Goal: Information Seeking & Learning: Learn about a topic

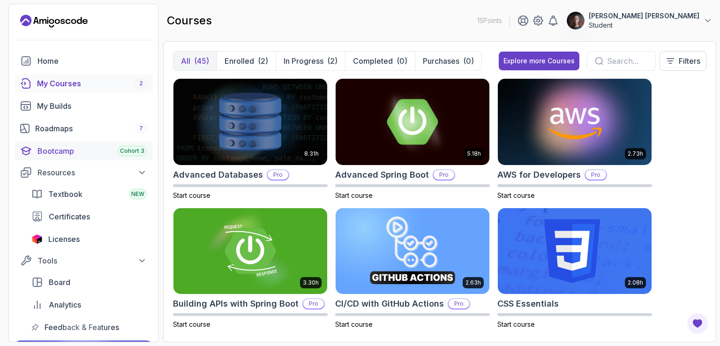
click at [81, 149] on div "Bootcamp Cohort 3" at bounding box center [92, 150] width 109 height 11
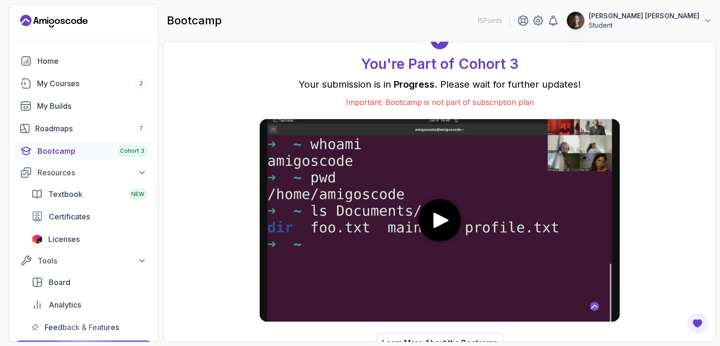
click at [436, 215] on icon "play" at bounding box center [441, 220] width 15 height 15
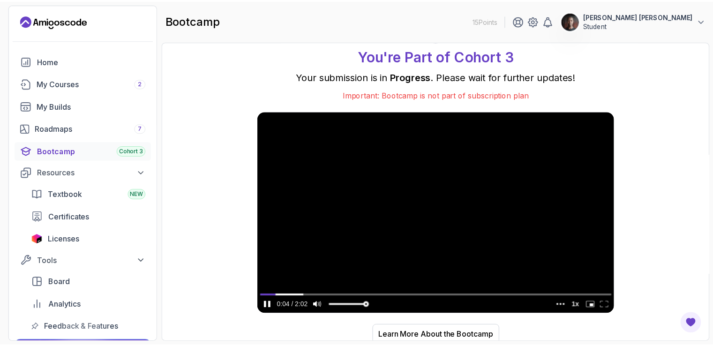
scroll to position [11, 0]
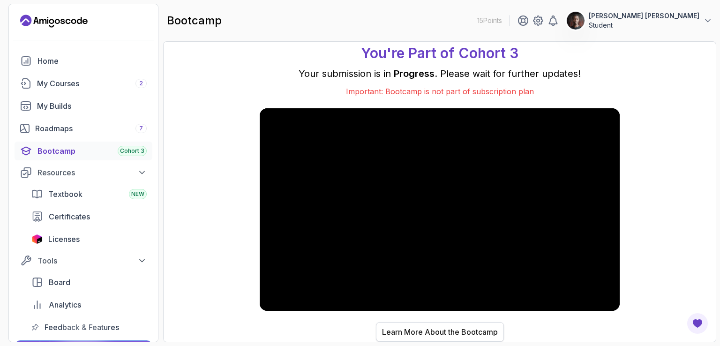
click at [443, 326] on button "Learn More About the Bootcamp" at bounding box center [440, 332] width 128 height 20
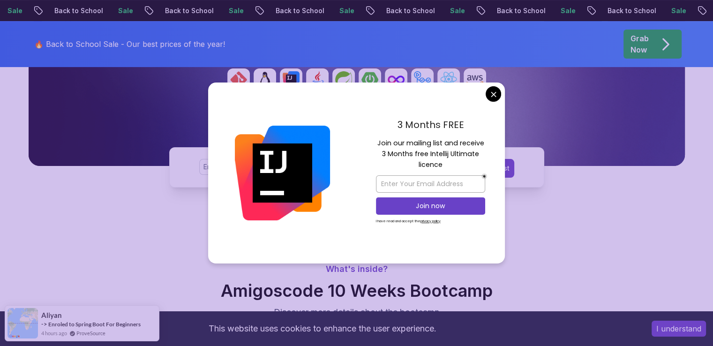
scroll to position [235, 0]
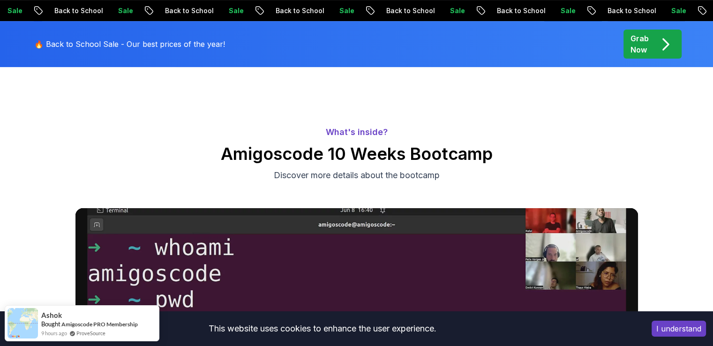
scroll to position [281, 0]
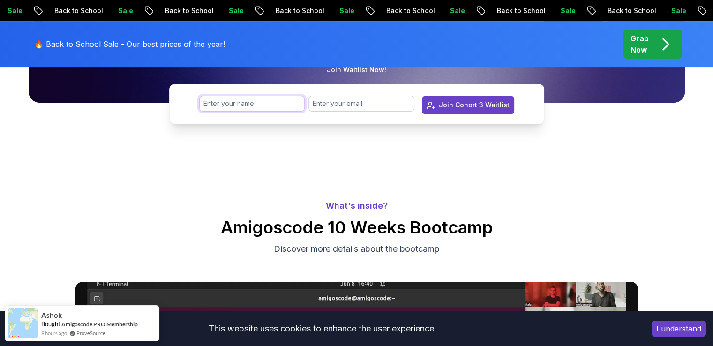
click at [271, 99] on input "text" at bounding box center [252, 104] width 106 height 16
type input "Evans Kotut"
click at [351, 103] on input "email" at bounding box center [362, 104] width 106 height 16
type input "evansjones06@gmail.com"
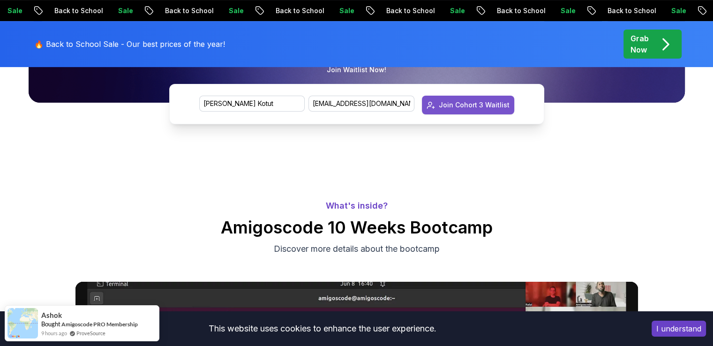
click at [467, 104] on div "Join Cohort 3 Waitlist" at bounding box center [474, 104] width 71 height 9
click at [465, 104] on div "Join Cohort 3 Waitlist" at bounding box center [474, 104] width 71 height 9
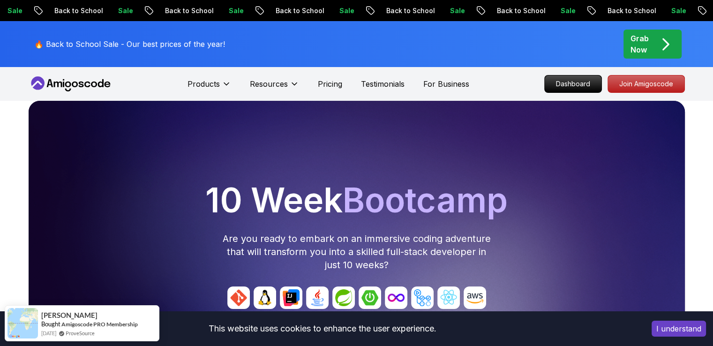
scroll to position [0, 0]
click at [65, 79] on icon at bounding box center [71, 83] width 84 height 15
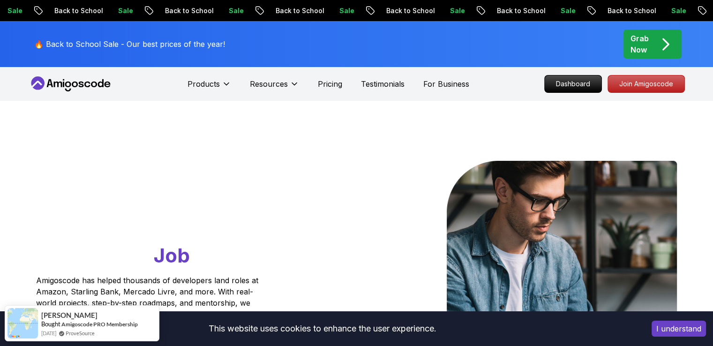
click at [62, 78] on icon at bounding box center [71, 83] width 84 height 15
click at [62, 84] on icon at bounding box center [71, 83] width 84 height 15
click at [565, 90] on p "Dashboard" at bounding box center [573, 84] width 54 height 16
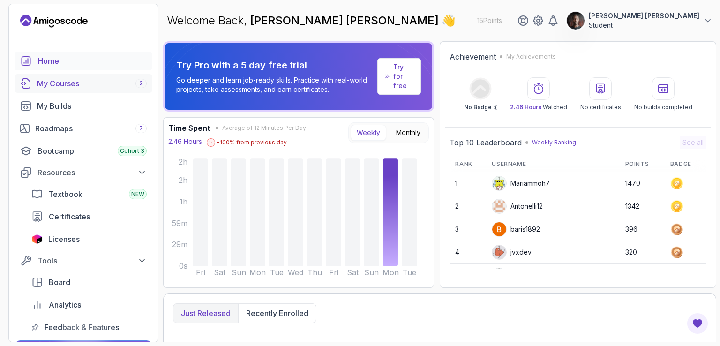
click at [78, 87] on div "My Courses 2" at bounding box center [92, 83] width 110 height 11
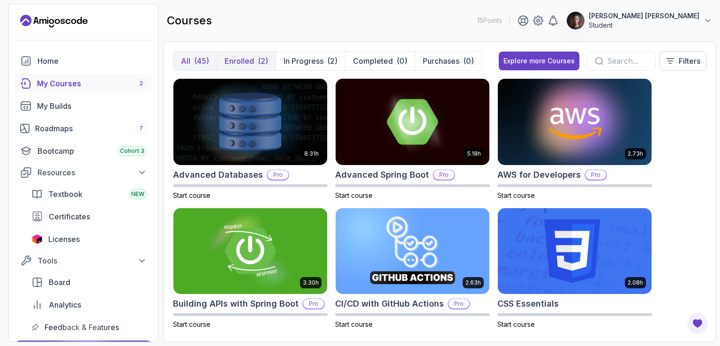
click at [254, 55] on button "Enrolled (2)" at bounding box center [246, 61] width 59 height 19
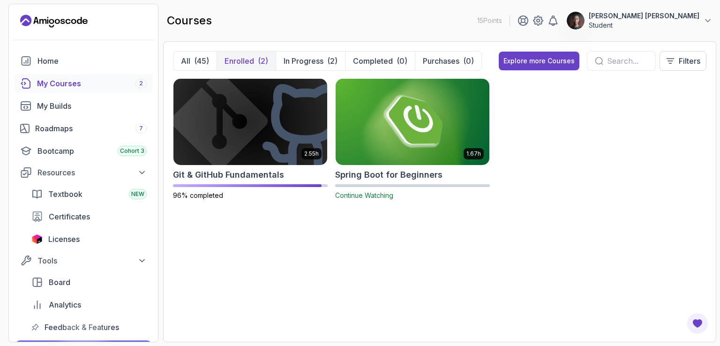
click at [404, 102] on img at bounding box center [412, 121] width 161 height 91
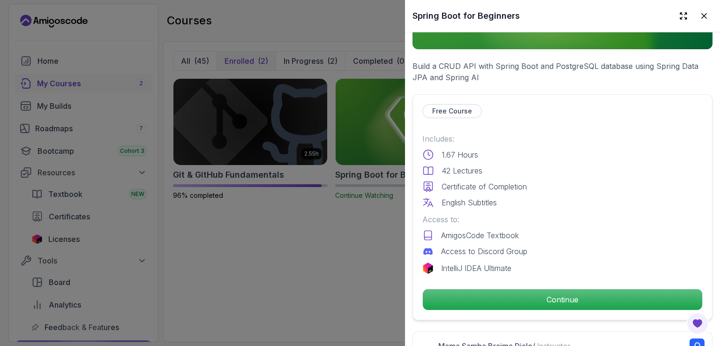
scroll to position [235, 0]
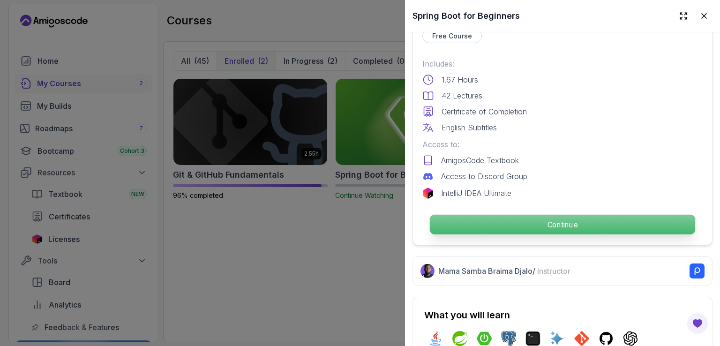
click at [492, 215] on p "Continue" at bounding box center [562, 225] width 265 height 20
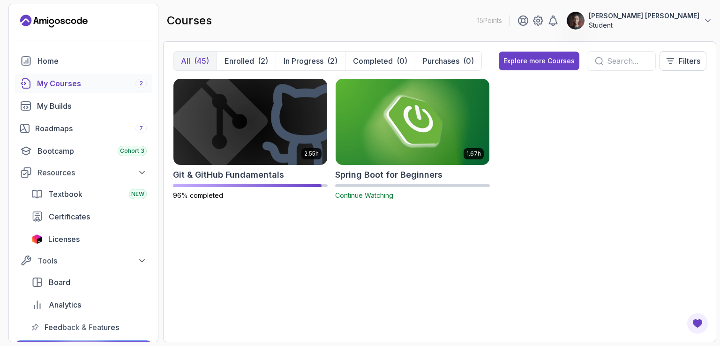
click at [381, 103] on img at bounding box center [412, 121] width 161 height 91
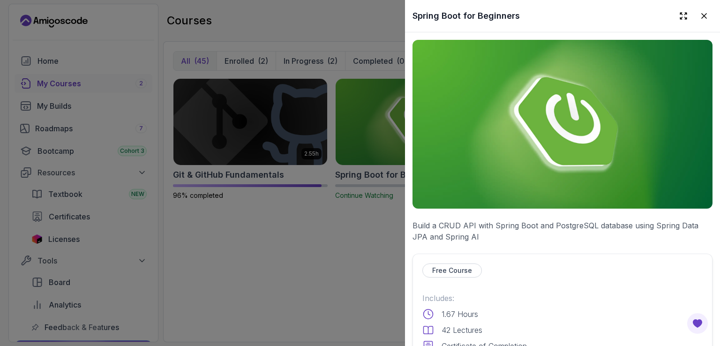
scroll to position [235, 0]
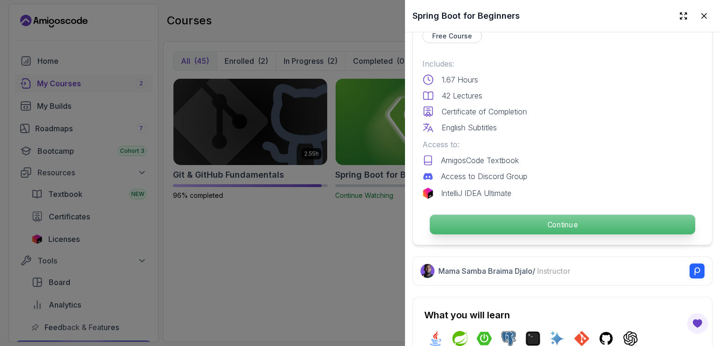
drag, startPoint x: 591, startPoint y: 224, endPoint x: 584, endPoint y: 222, distance: 6.5
click at [584, 220] on div "Free Course Includes: 1.67 Hours 42 Lectures Certificate of Completion English …" at bounding box center [563, 132] width 300 height 226
click at [584, 224] on p "Continue" at bounding box center [562, 225] width 265 height 20
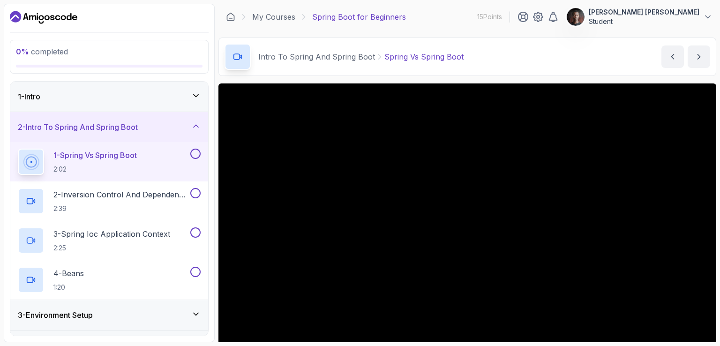
scroll to position [86, 0]
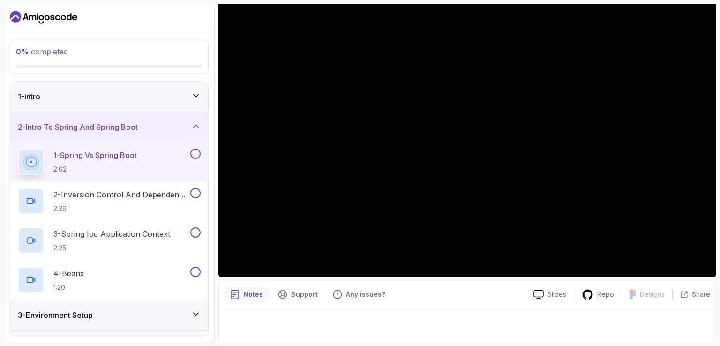
click at [183, 90] on div "1 - Intro" at bounding box center [109, 97] width 198 height 30
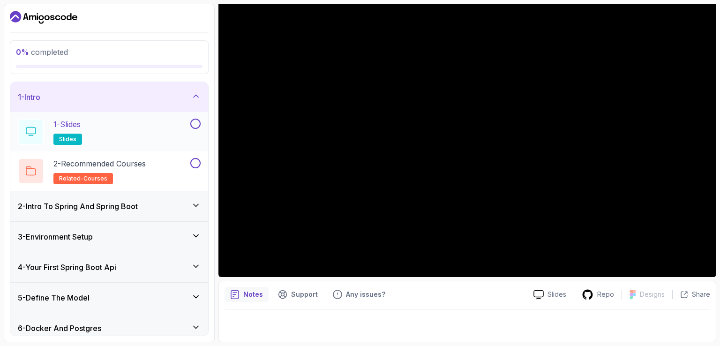
click at [198, 119] on button at bounding box center [195, 124] width 10 height 10
click at [197, 162] on button at bounding box center [195, 163] width 10 height 10
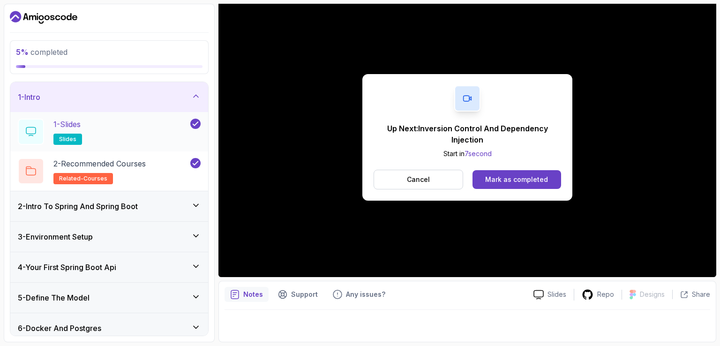
click at [103, 132] on div "1 - Slides slides" at bounding box center [103, 132] width 171 height 26
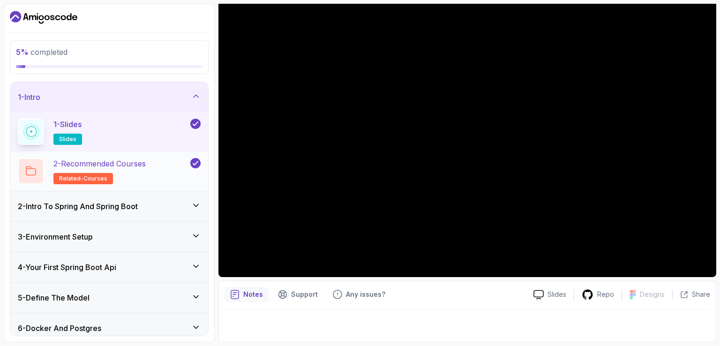
click at [166, 171] on div "2 - Recommended Courses related-courses" at bounding box center [103, 171] width 171 height 26
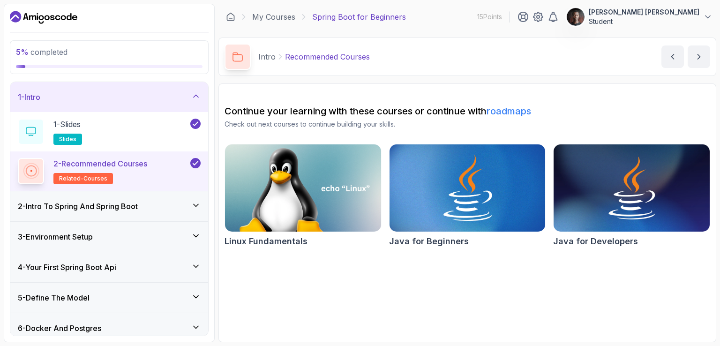
click at [450, 179] on img at bounding box center [468, 188] width 164 height 92
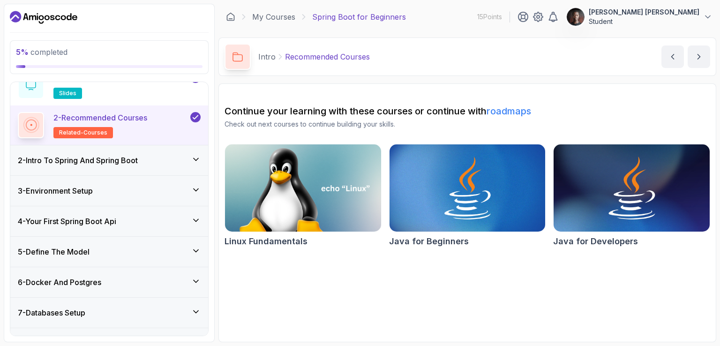
scroll to position [47, 0]
click at [137, 145] on div "2 - Intro To Spring And Spring Boot" at bounding box center [109, 159] width 198 height 30
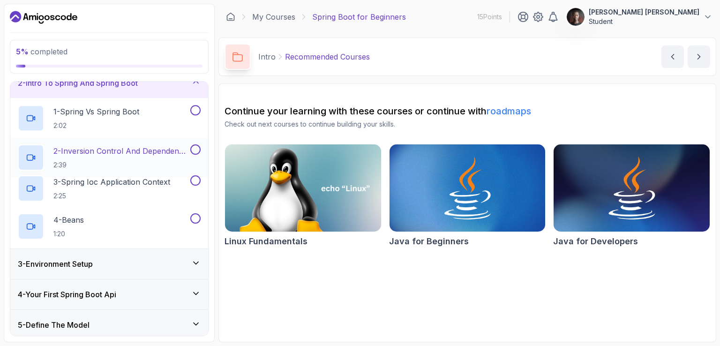
scroll to position [39, 0]
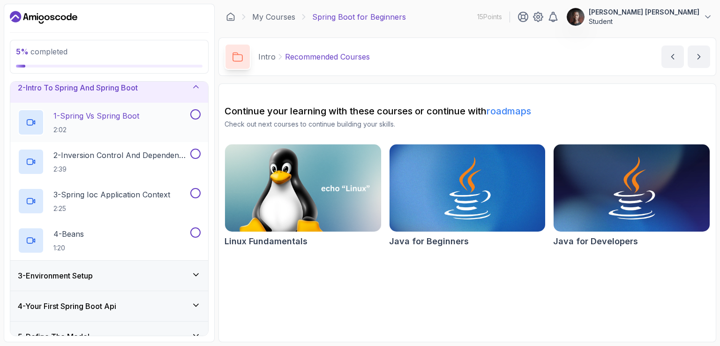
click at [151, 114] on div "1 - Spring Vs Spring Boot 2:02" at bounding box center [103, 122] width 171 height 26
click at [194, 115] on button at bounding box center [195, 114] width 10 height 10
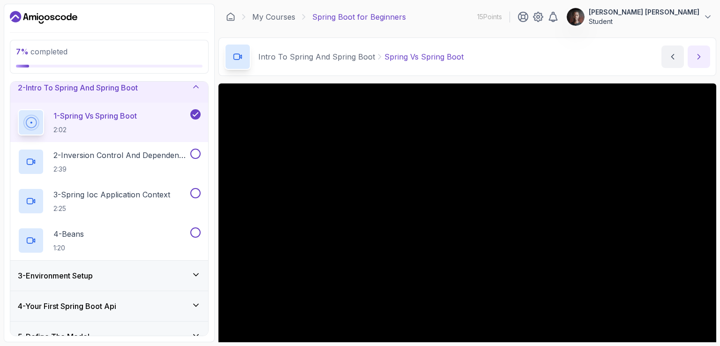
click at [700, 59] on icon "next content" at bounding box center [699, 56] width 9 height 9
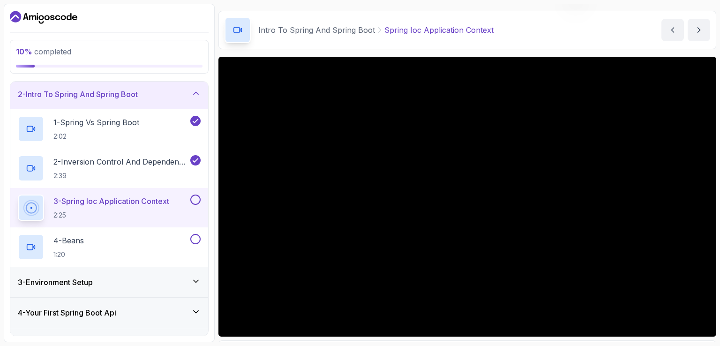
scroll to position [47, 0]
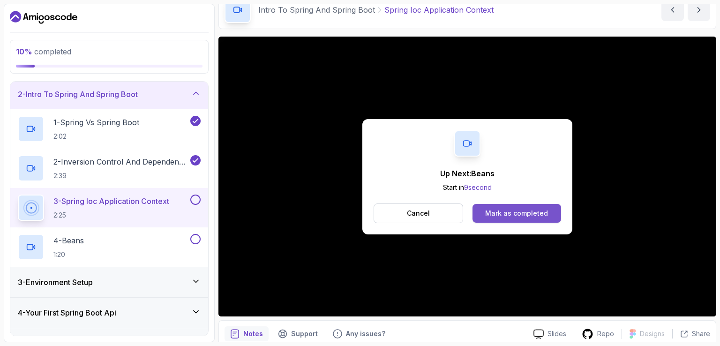
click at [499, 207] on button "Mark as completed" at bounding box center [517, 213] width 89 height 19
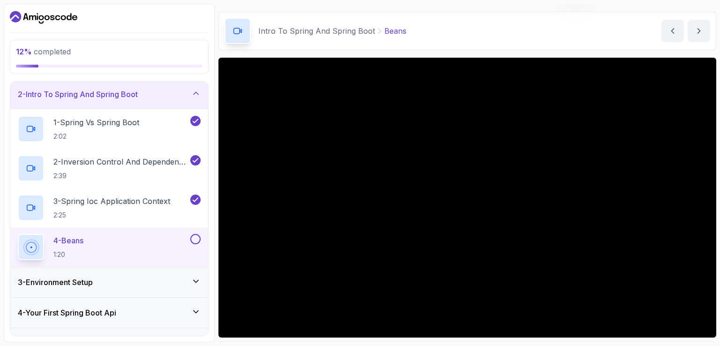
scroll to position [47, 0]
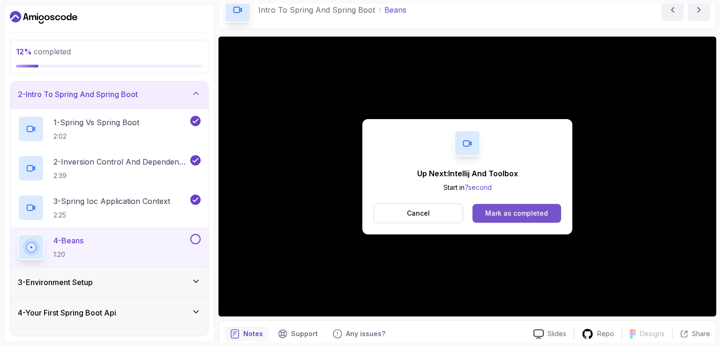
click at [557, 216] on button "Mark as completed" at bounding box center [517, 213] width 89 height 19
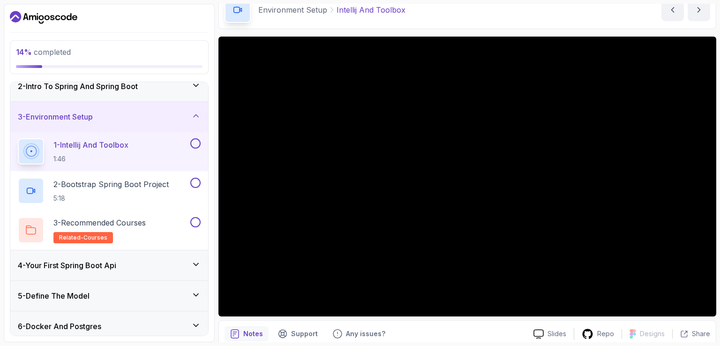
scroll to position [40, 0]
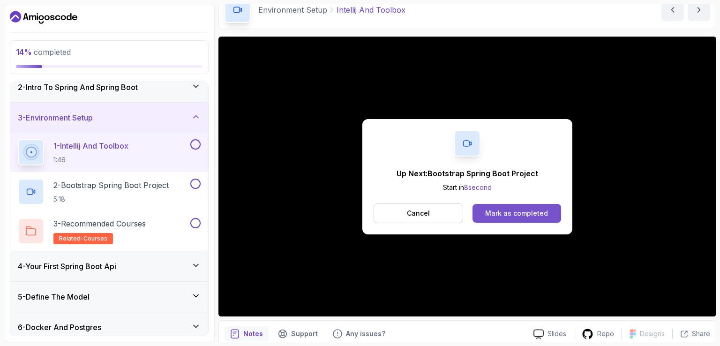
click at [520, 209] on div "Mark as completed" at bounding box center [516, 213] width 63 height 9
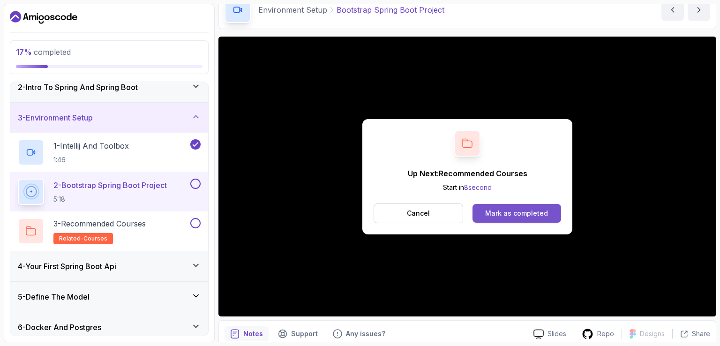
click at [530, 212] on div "Mark as completed" at bounding box center [516, 213] width 63 height 9
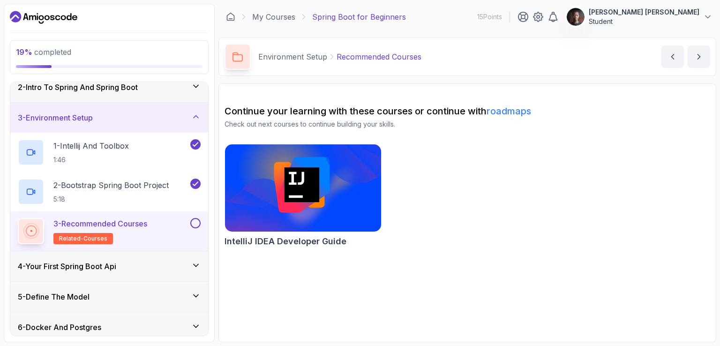
click at [326, 181] on img at bounding box center [303, 188] width 164 height 92
click at [195, 222] on button at bounding box center [195, 223] width 10 height 10
click at [194, 222] on icon at bounding box center [195, 223] width 8 height 9
click at [196, 220] on button at bounding box center [195, 223] width 10 height 10
click at [697, 55] on icon "next content" at bounding box center [699, 56] width 9 height 9
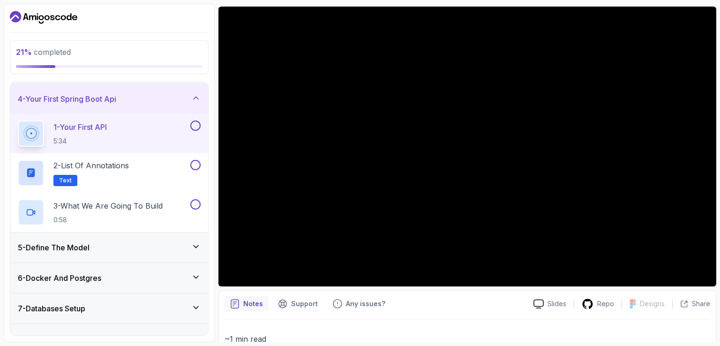
scroll to position [87, 0]
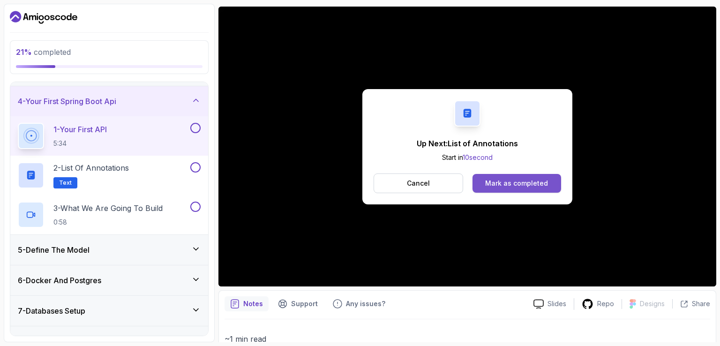
click at [529, 185] on div "Mark as completed" at bounding box center [516, 183] width 63 height 9
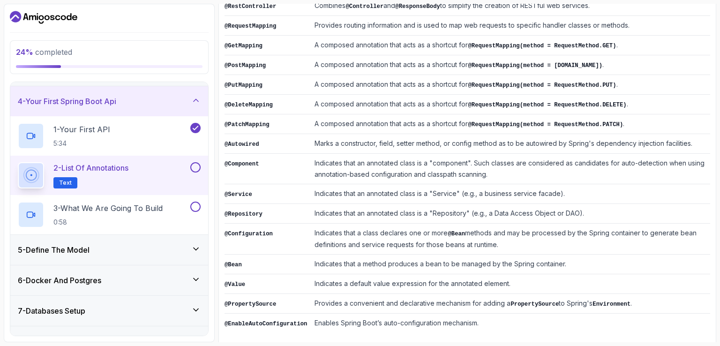
scroll to position [227, 0]
click at [199, 166] on button at bounding box center [195, 167] width 10 height 10
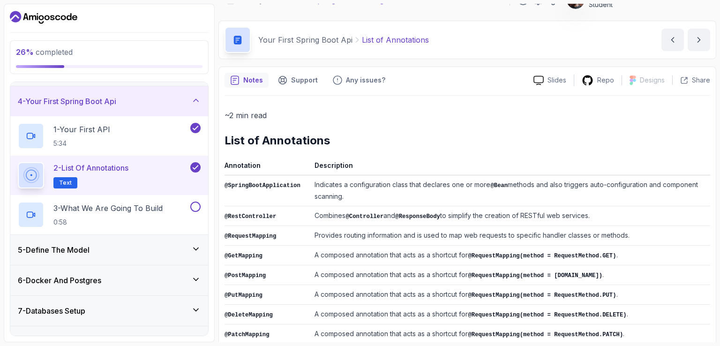
scroll to position [0, 0]
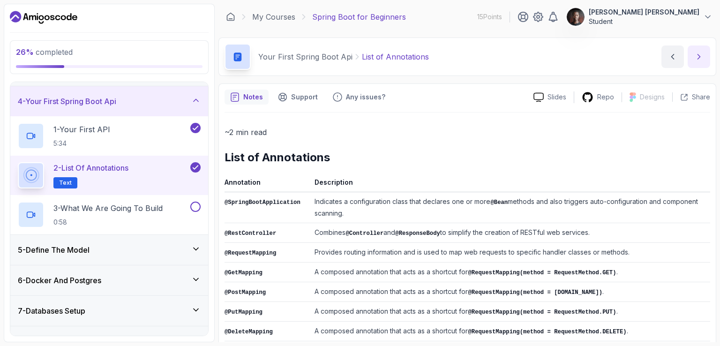
click at [694, 59] on button "next content" at bounding box center [699, 56] width 23 height 23
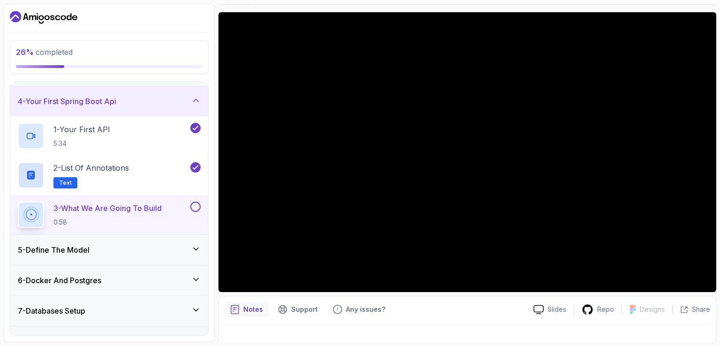
scroll to position [86, 0]
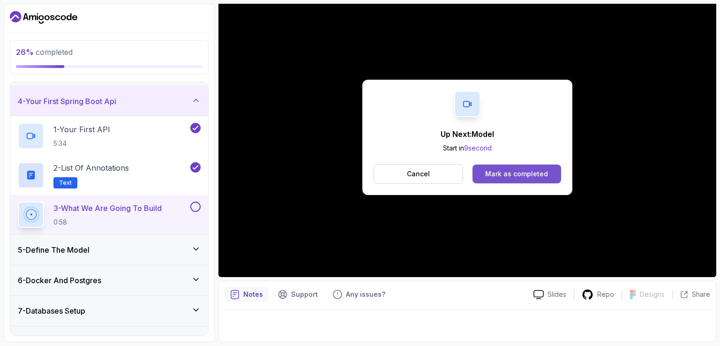
click at [516, 171] on div "Mark as completed" at bounding box center [516, 173] width 63 height 9
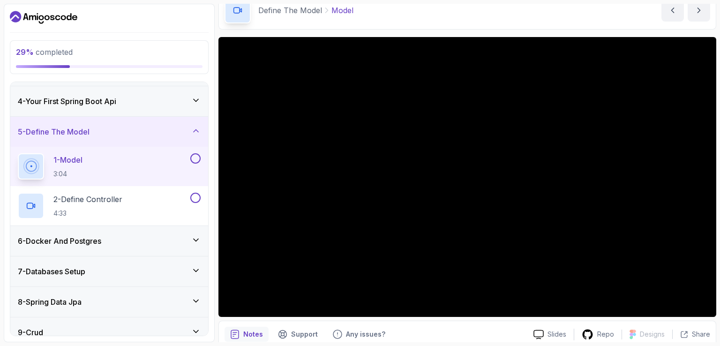
scroll to position [47, 0]
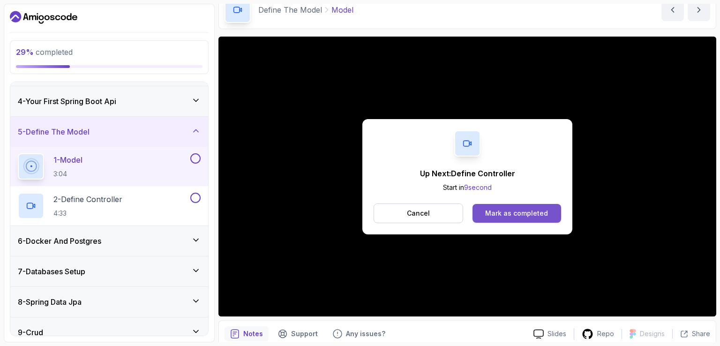
click at [531, 216] on div "Mark as completed" at bounding box center [516, 213] width 63 height 9
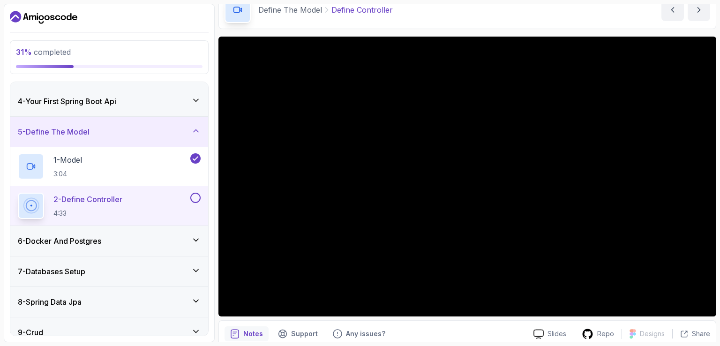
click at [177, 235] on div "6 - Docker And Postgres" at bounding box center [109, 240] width 183 height 11
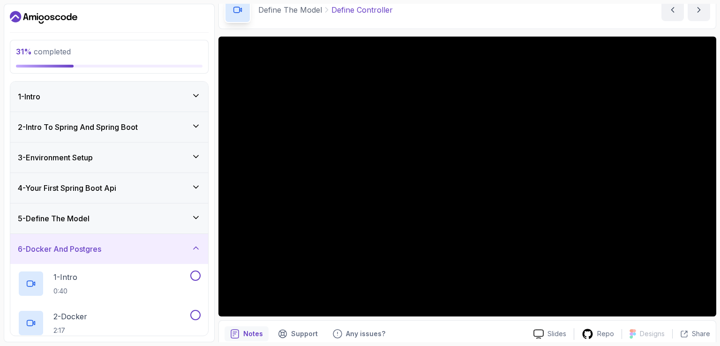
click at [177, 251] on div "6 - Docker And Postgres" at bounding box center [109, 248] width 183 height 11
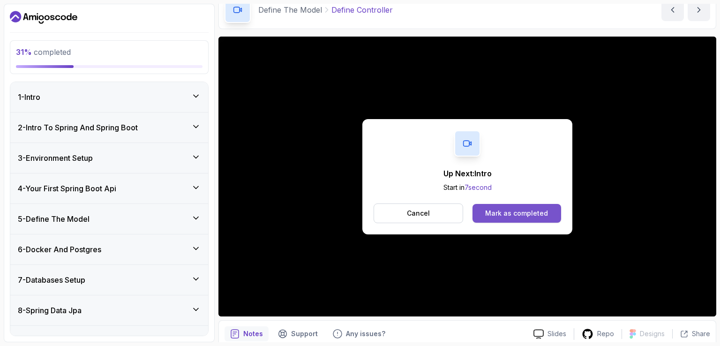
click at [503, 216] on div "Mark as completed" at bounding box center [516, 213] width 63 height 9
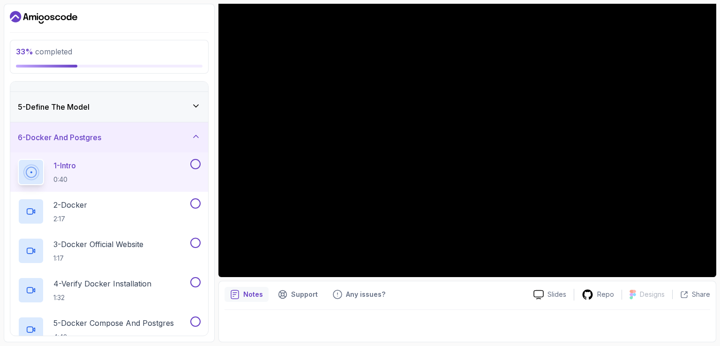
scroll to position [39, 0]
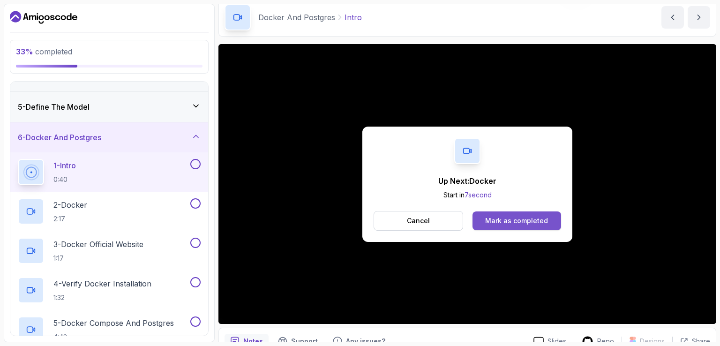
click at [524, 227] on button "Mark as completed" at bounding box center [517, 221] width 89 height 19
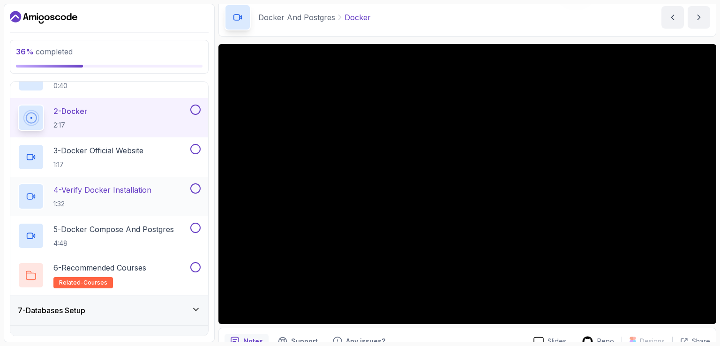
scroll to position [159, 0]
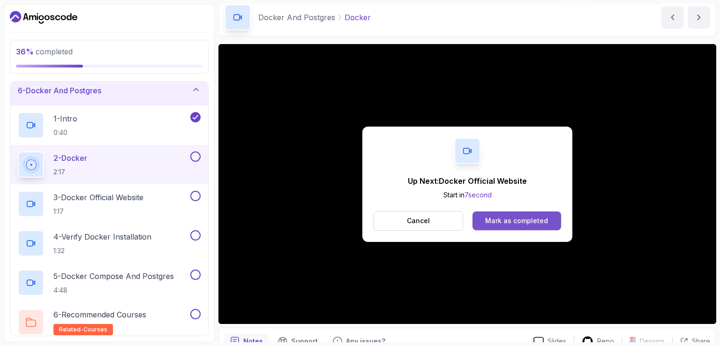
click at [516, 226] on button "Mark as completed" at bounding box center [517, 221] width 89 height 19
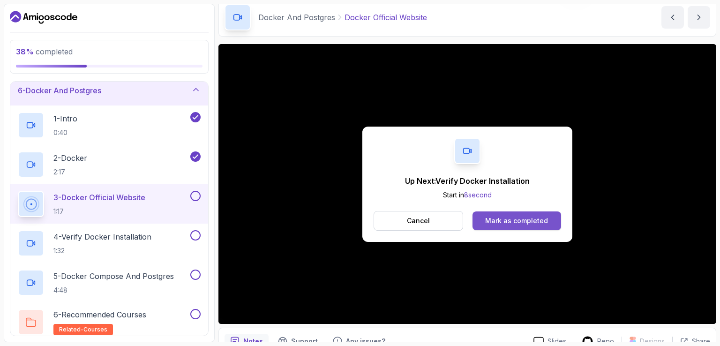
click at [509, 223] on div "Mark as completed" at bounding box center [516, 220] width 63 height 9
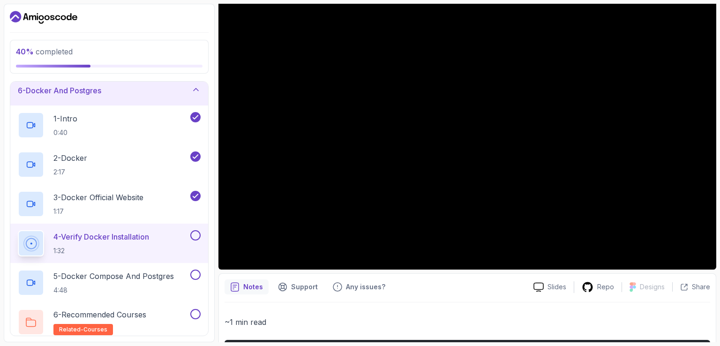
scroll to position [47, 0]
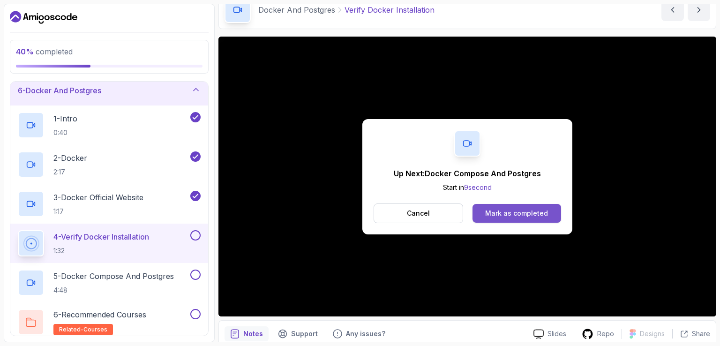
click at [498, 210] on div "Mark as completed" at bounding box center [516, 213] width 63 height 9
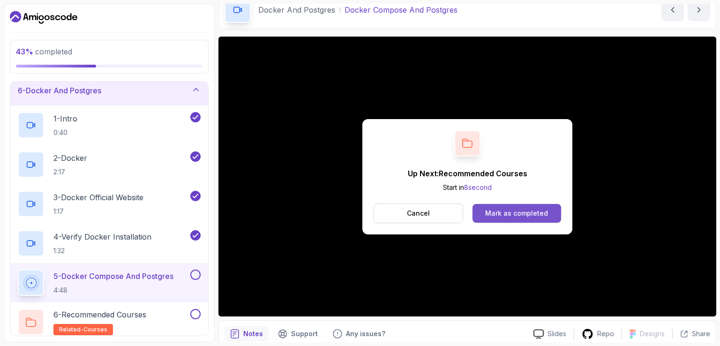
click at [511, 208] on button "Mark as completed" at bounding box center [517, 213] width 89 height 19
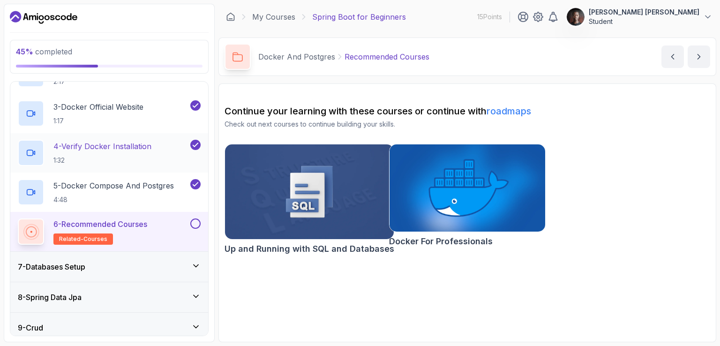
scroll to position [252, 0]
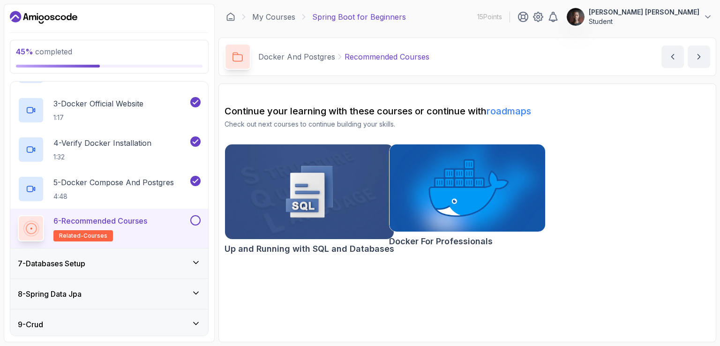
click at [191, 216] on button at bounding box center [195, 220] width 10 height 10
click at [695, 55] on icon "next content" at bounding box center [699, 56] width 9 height 9
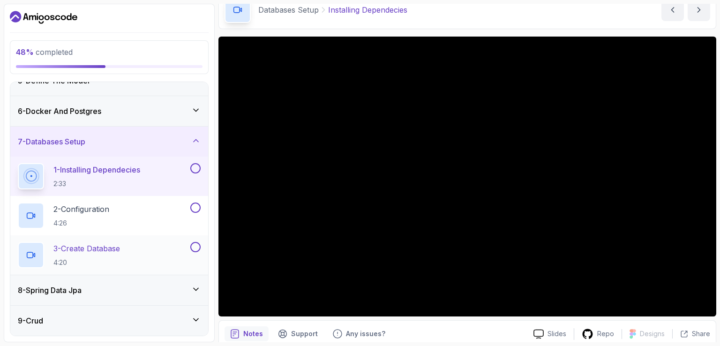
scroll to position [134, 0]
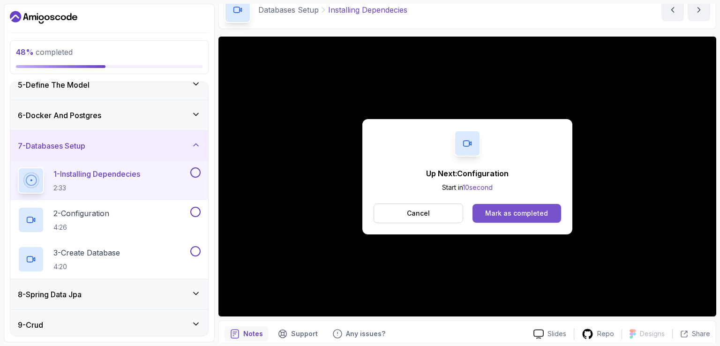
click at [523, 213] on div "Mark as completed" at bounding box center [516, 213] width 63 height 9
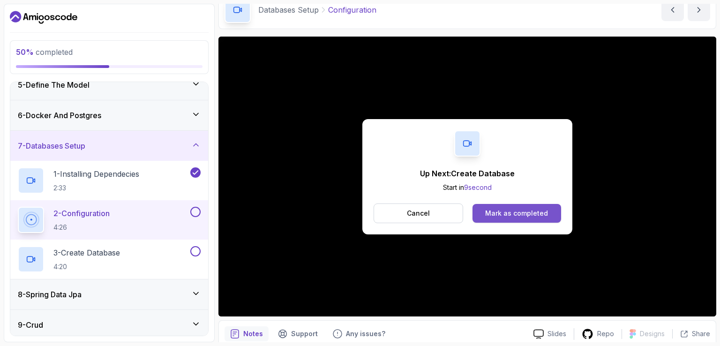
click at [515, 214] on div "Mark as completed" at bounding box center [516, 213] width 63 height 9
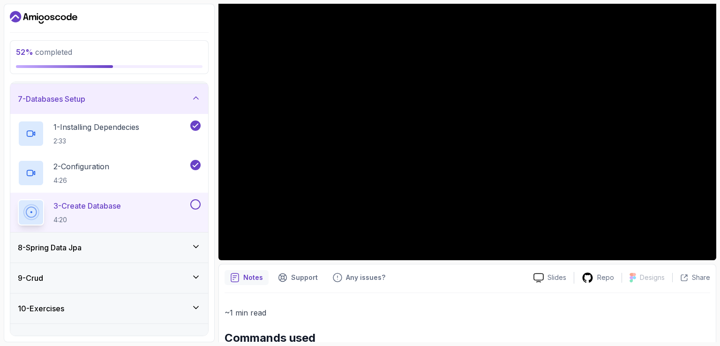
scroll to position [228, 0]
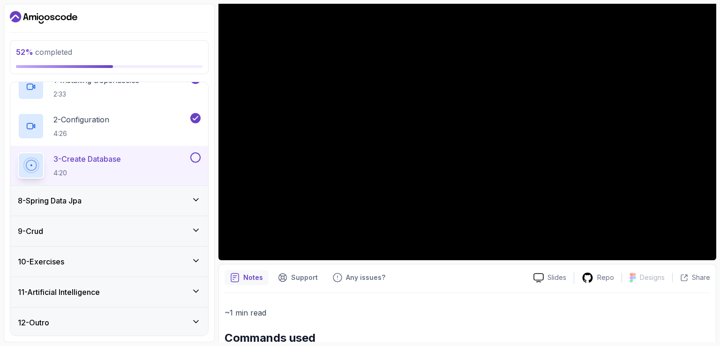
click at [141, 215] on div "1 - Intro 2 - Intro To Spring And Spring Boot 3 - Environment Setup 4 - Your Fi…" at bounding box center [109, 209] width 198 height 254
click at [152, 205] on div "8 - Spring Data Jpa" at bounding box center [109, 201] width 198 height 30
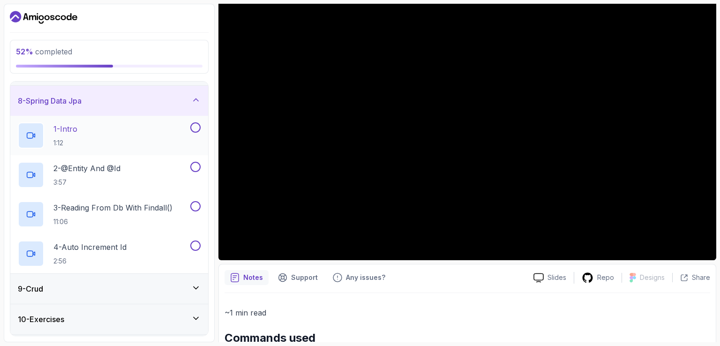
scroll to position [250, 0]
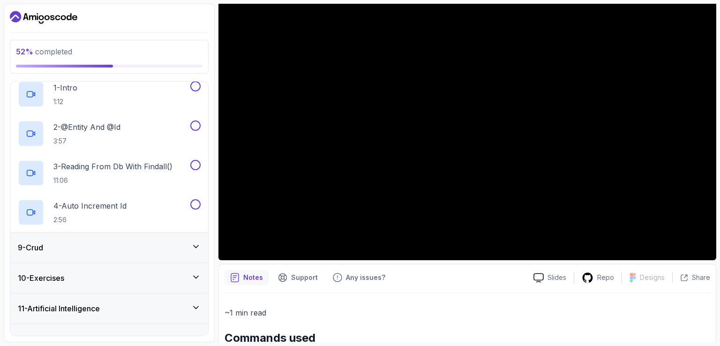
click at [132, 247] on div "9 - Crud" at bounding box center [109, 247] width 183 height 11
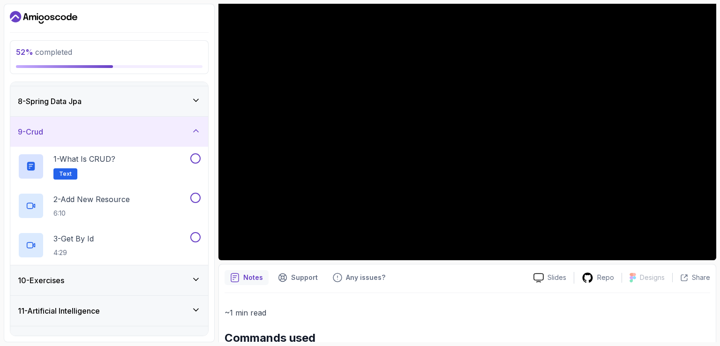
scroll to position [228, 0]
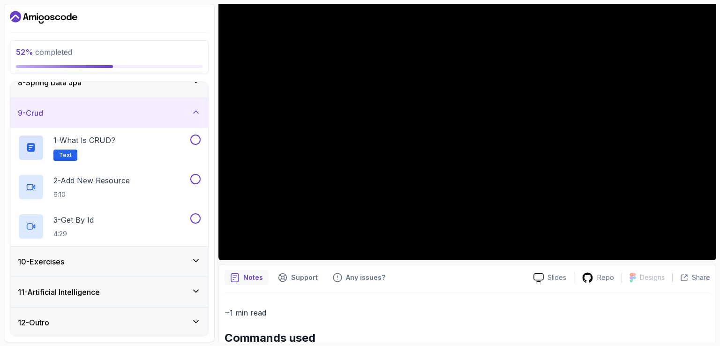
click at [132, 252] on div "10 - Exercises" at bounding box center [109, 262] width 198 height 30
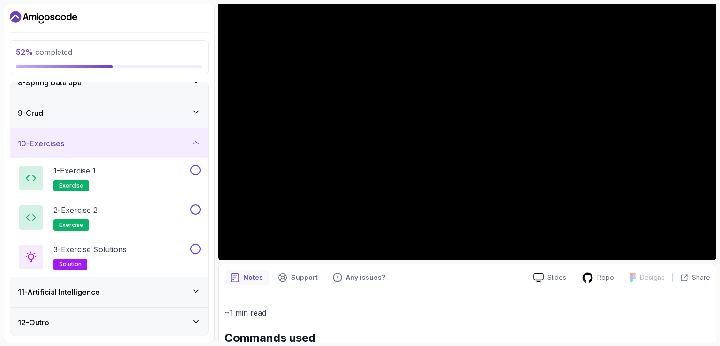
click at [121, 287] on div "11 - Artificial Intelligence" at bounding box center [109, 292] width 183 height 11
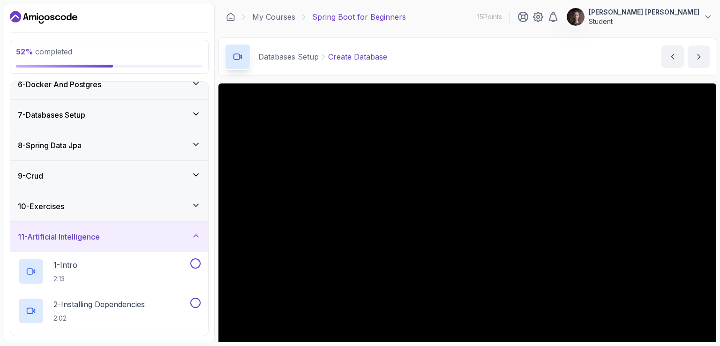
scroll to position [151, 0]
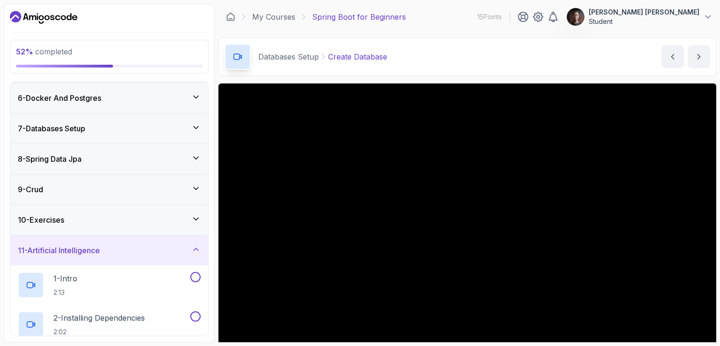
click at [120, 126] on div "7 - Databases Setup" at bounding box center [109, 128] width 183 height 11
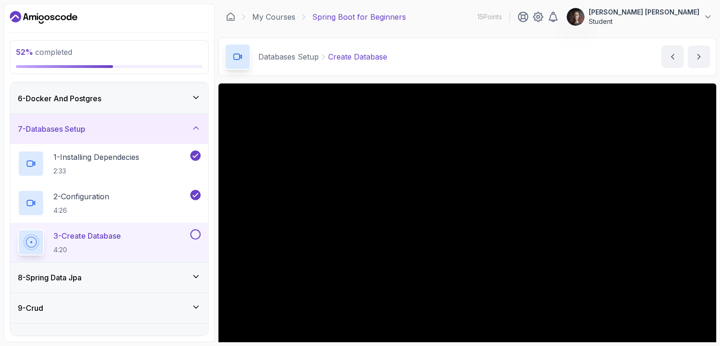
scroll to position [47, 0]
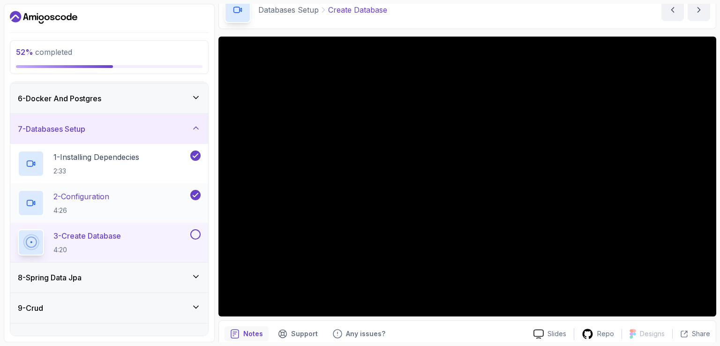
click at [174, 198] on div "2 - Configuration 4:26" at bounding box center [103, 203] width 171 height 26
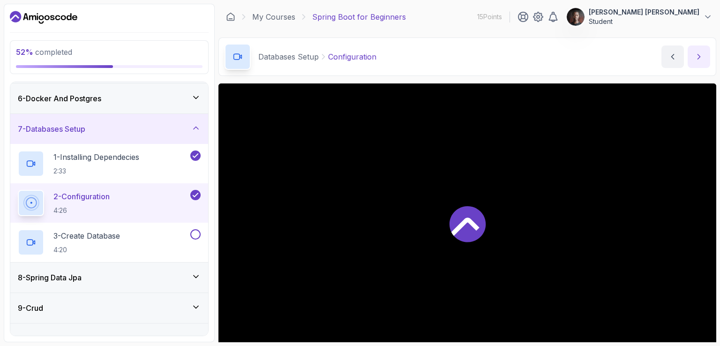
click at [695, 58] on button "next content" at bounding box center [699, 56] width 23 height 23
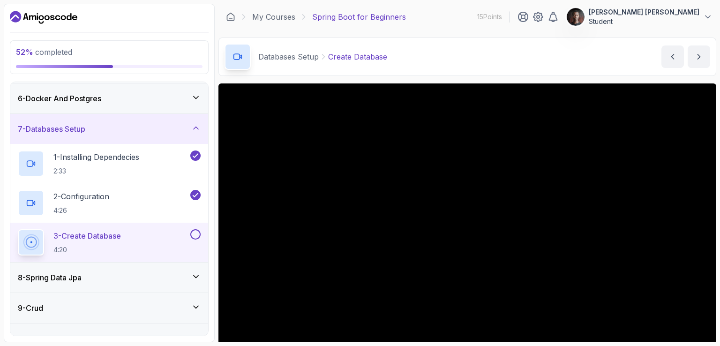
scroll to position [47, 0]
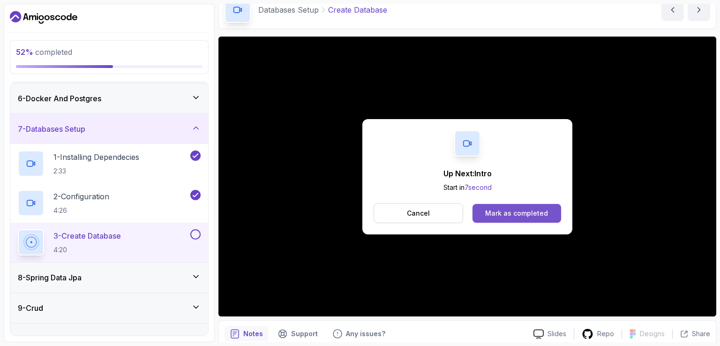
click at [528, 207] on button "Mark as completed" at bounding box center [517, 213] width 89 height 19
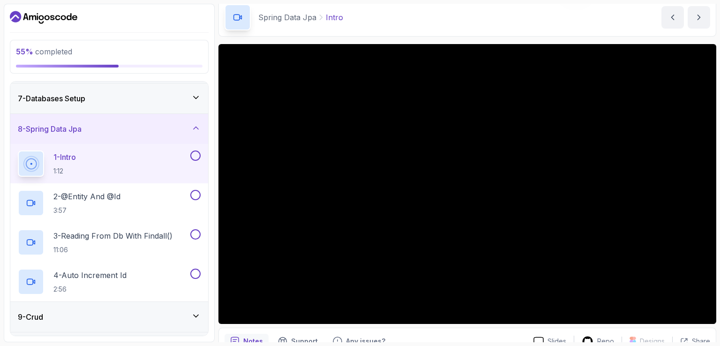
scroll to position [174, 0]
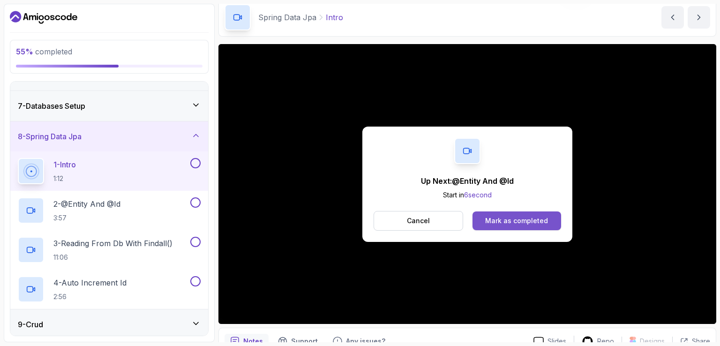
click at [518, 222] on div "Mark as completed" at bounding box center [516, 220] width 63 height 9
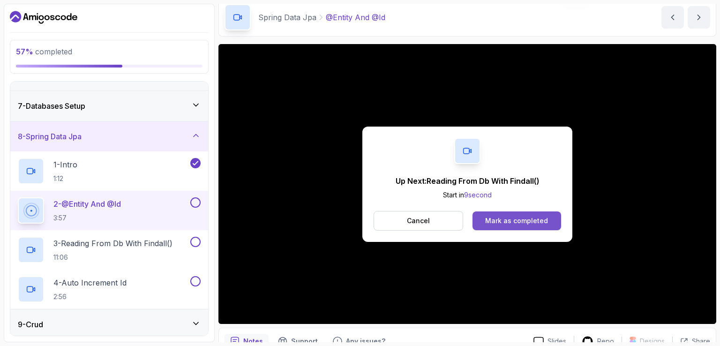
click at [502, 214] on button "Mark as completed" at bounding box center [517, 221] width 89 height 19
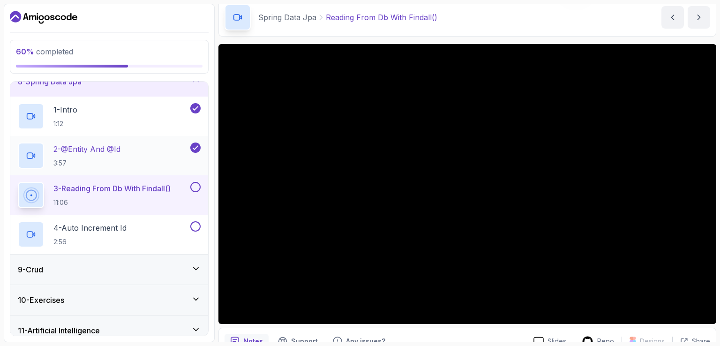
scroll to position [267, 0]
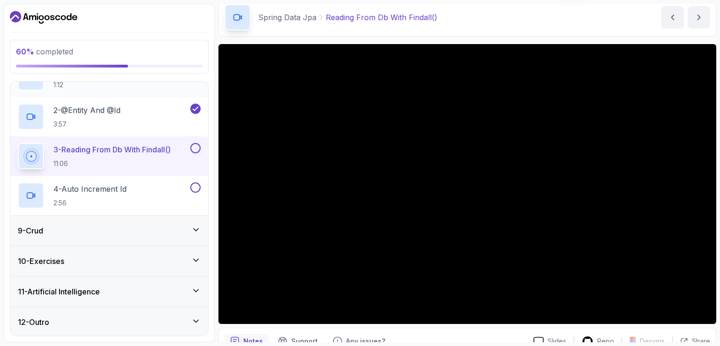
click at [119, 225] on div "9 - Crud" at bounding box center [109, 230] width 183 height 11
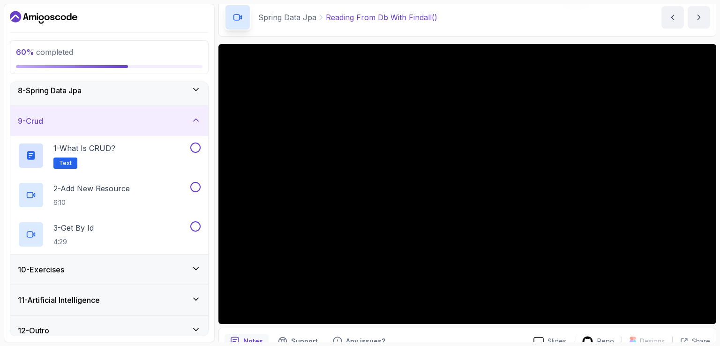
scroll to position [228, 0]
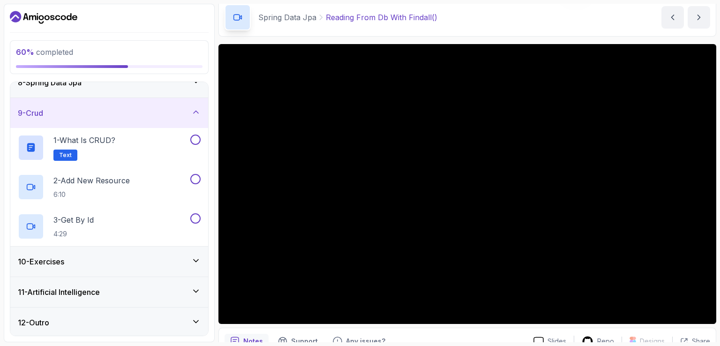
click at [85, 261] on div "10 - Exercises" at bounding box center [109, 261] width 183 height 11
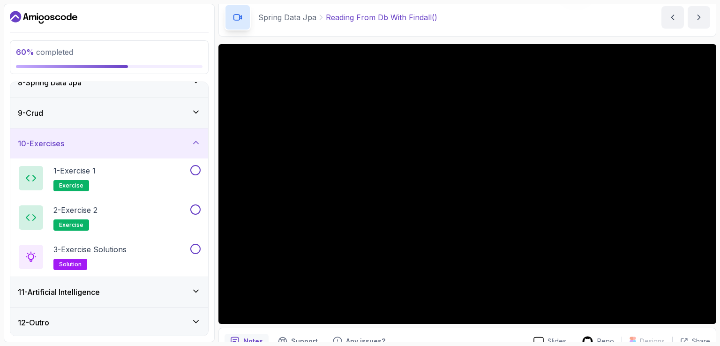
click at [88, 287] on h3 "11 - Artificial Intelligence" at bounding box center [59, 292] width 82 height 11
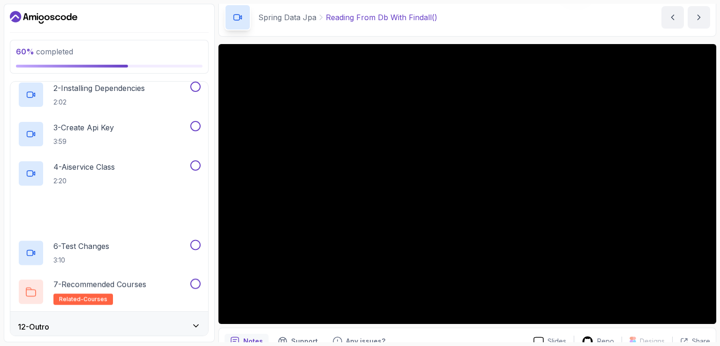
scroll to position [386, 0]
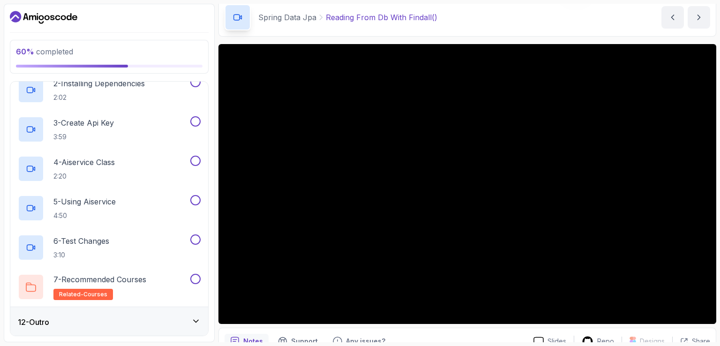
click at [83, 317] on div "12 - Outro" at bounding box center [109, 322] width 183 height 11
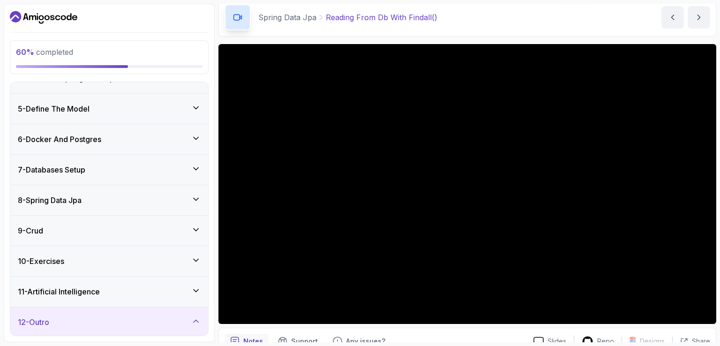
scroll to position [141, 0]
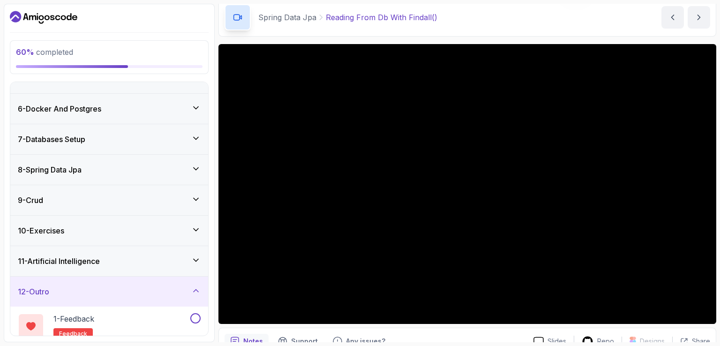
click at [152, 173] on div "8 - Spring Data Jpa" at bounding box center [109, 169] width 183 height 11
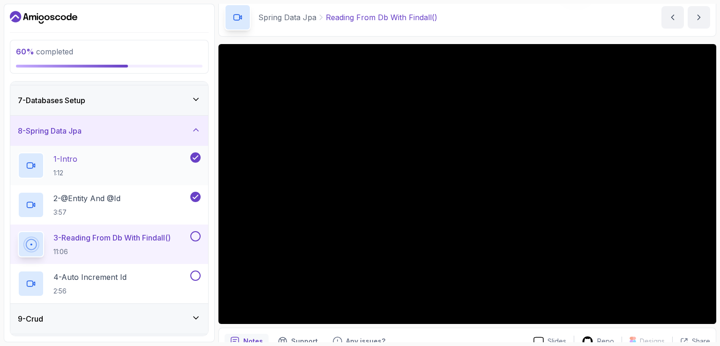
scroll to position [188, 0]
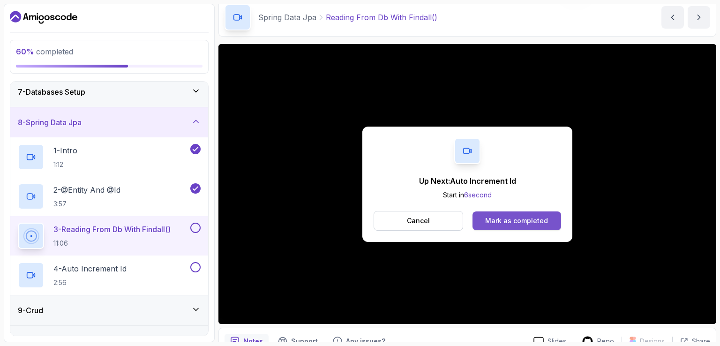
click at [544, 214] on button "Mark as completed" at bounding box center [517, 221] width 89 height 19
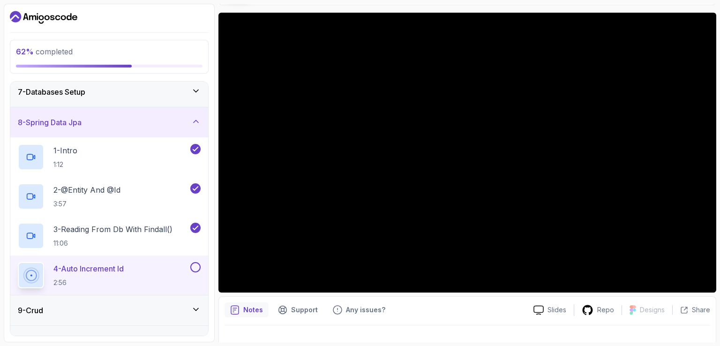
scroll to position [86, 0]
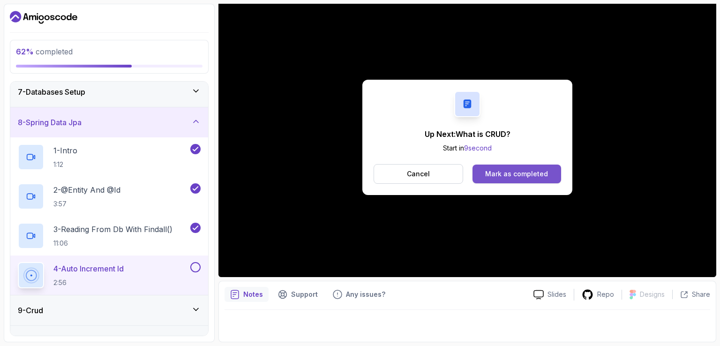
click at [521, 174] on div "Mark as completed" at bounding box center [516, 173] width 63 height 9
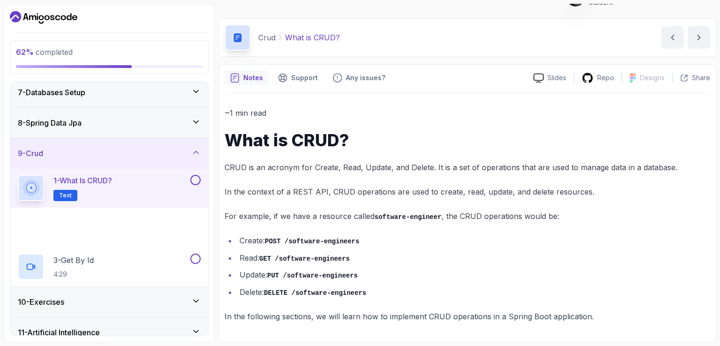
scroll to position [18, 0]
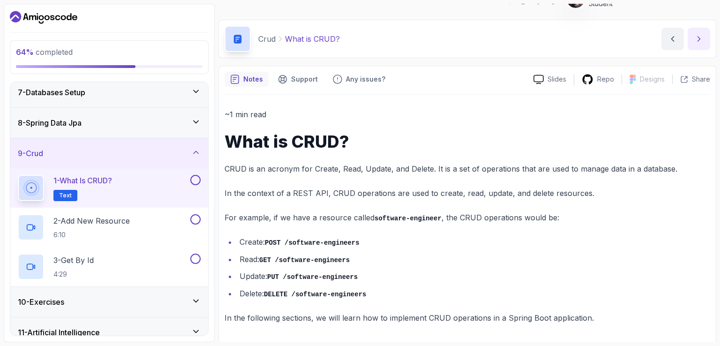
click at [704, 39] on icon "next content" at bounding box center [699, 38] width 9 height 9
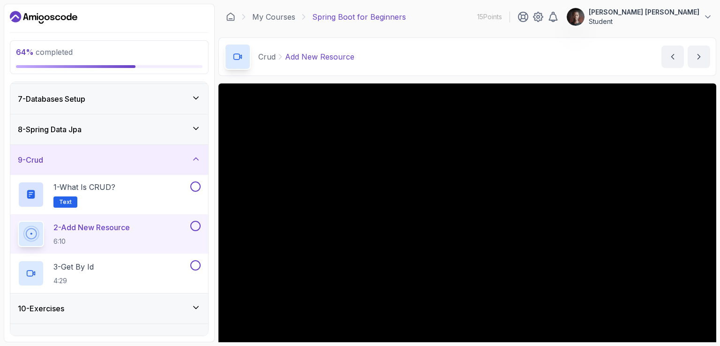
scroll to position [47, 0]
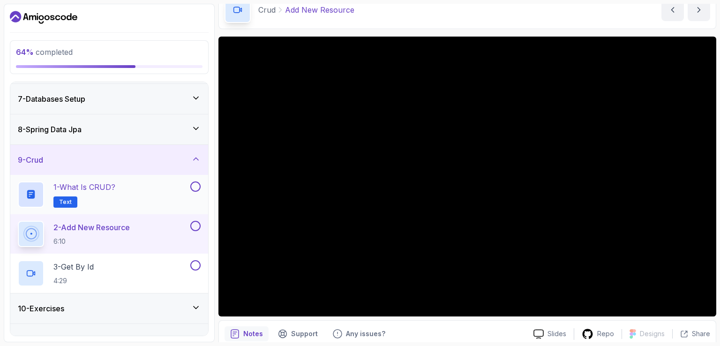
click at [196, 188] on button at bounding box center [195, 187] width 10 height 10
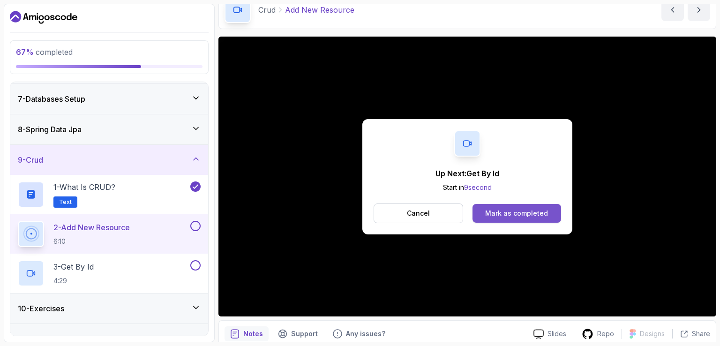
click at [521, 216] on div "Mark as completed" at bounding box center [516, 213] width 63 height 9
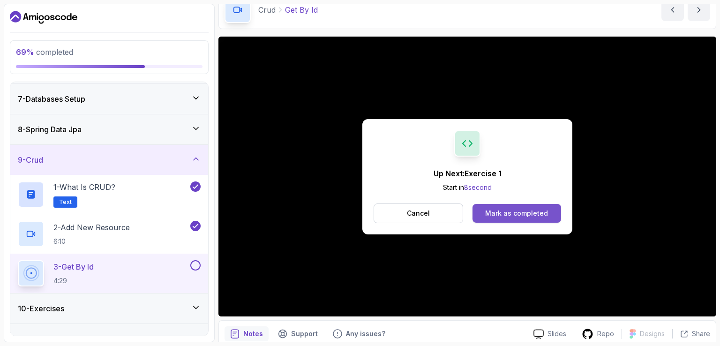
click at [528, 214] on div "Mark as completed" at bounding box center [516, 213] width 63 height 9
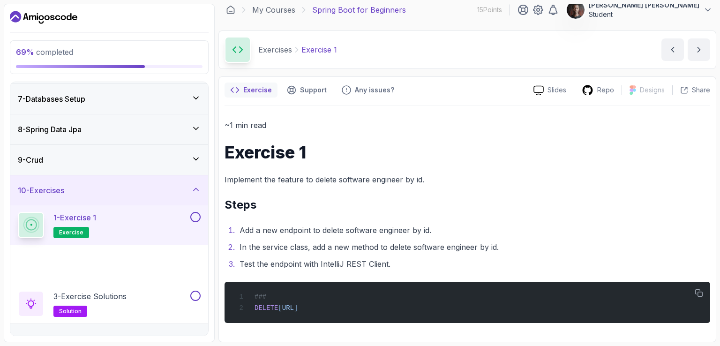
scroll to position [7, 0]
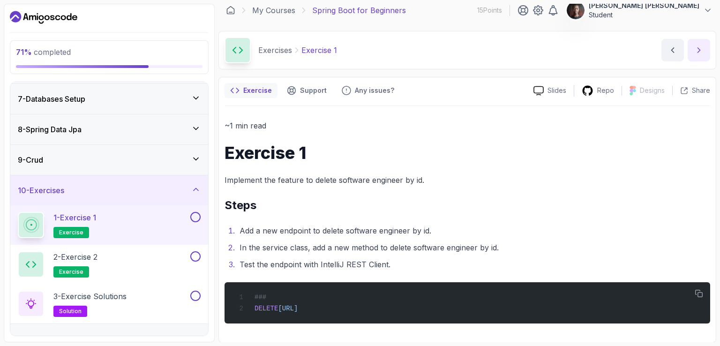
click at [699, 47] on icon "next content" at bounding box center [699, 49] width 9 height 9
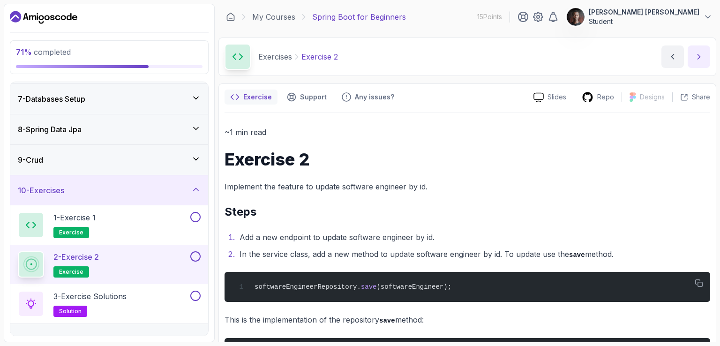
click at [695, 59] on icon "next content" at bounding box center [699, 56] width 9 height 9
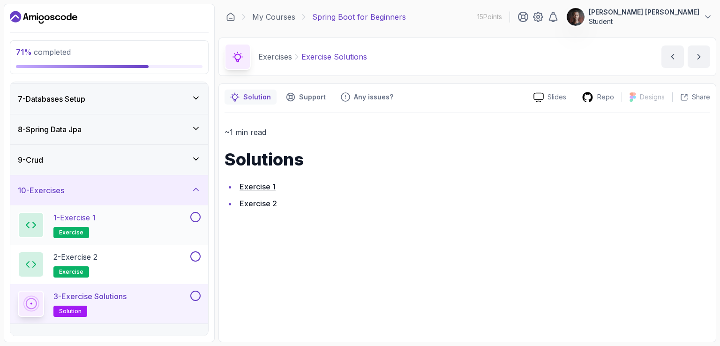
click at [196, 213] on button at bounding box center [195, 217] width 10 height 10
click at [197, 253] on button at bounding box center [195, 256] width 10 height 10
click at [195, 254] on icon at bounding box center [195, 256] width 8 height 9
click at [195, 254] on button at bounding box center [195, 256] width 10 height 10
click at [258, 187] on link "Exercise 1" at bounding box center [258, 186] width 36 height 9
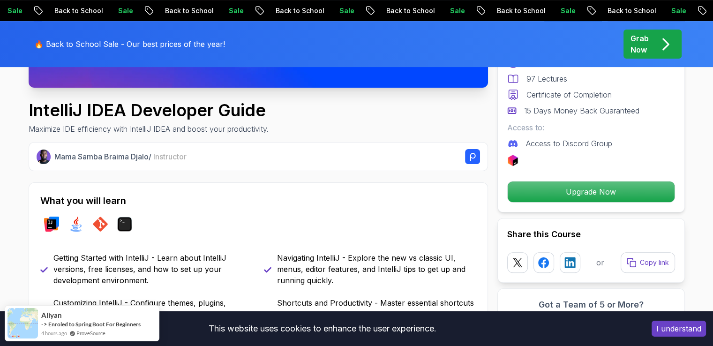
scroll to position [281, 0]
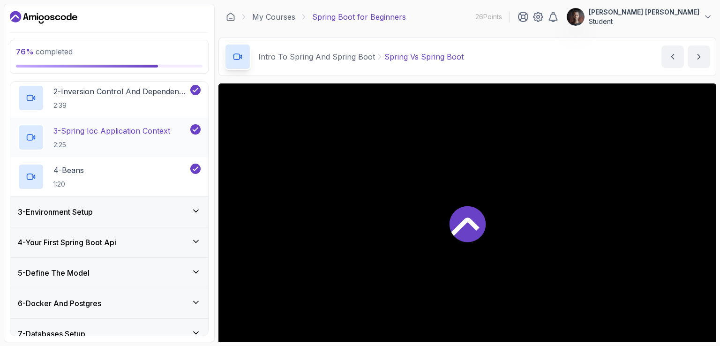
scroll to position [188, 0]
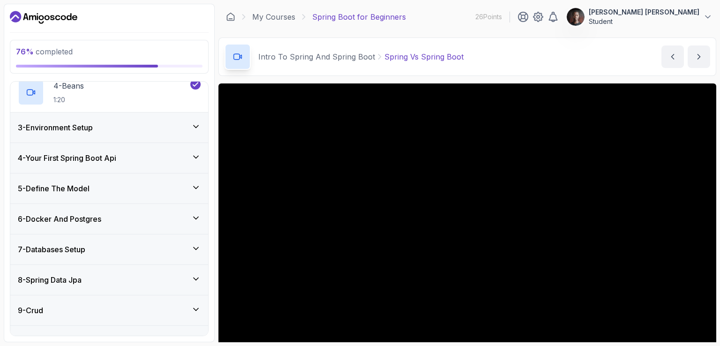
click at [81, 244] on h3 "7 - Databases Setup" at bounding box center [52, 249] width 68 height 11
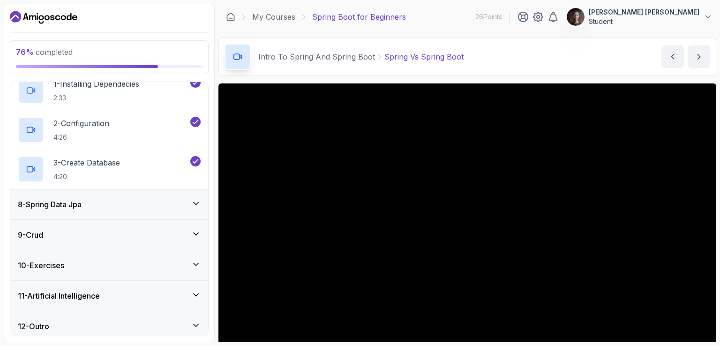
scroll to position [228, 0]
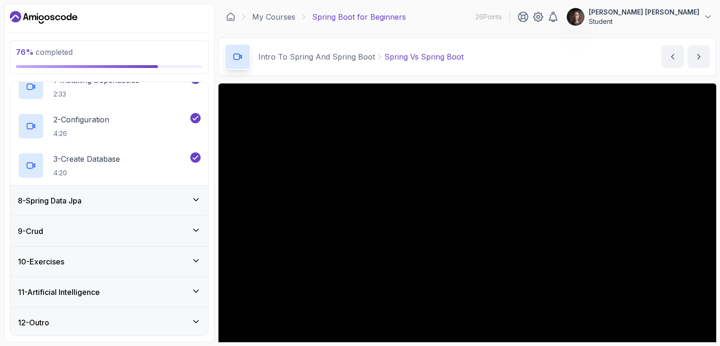
click at [88, 207] on div "8 - Spring Data Jpa" at bounding box center [109, 201] width 198 height 30
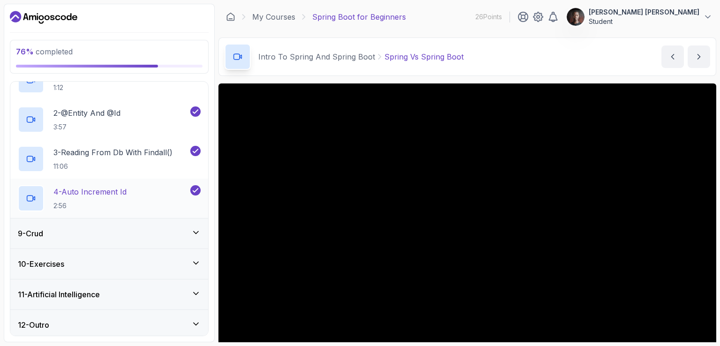
scroll to position [267, 0]
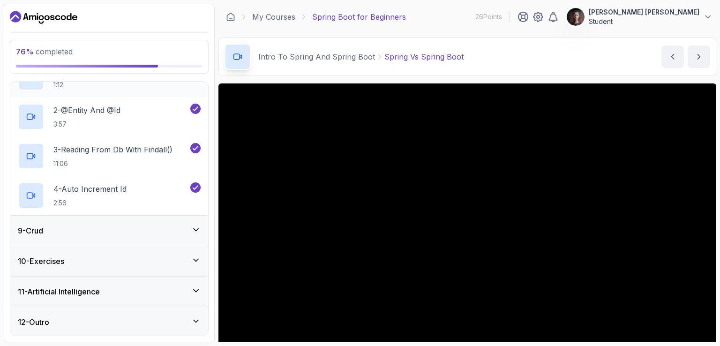
click at [87, 252] on div "10 - Exercises" at bounding box center [109, 261] width 198 height 30
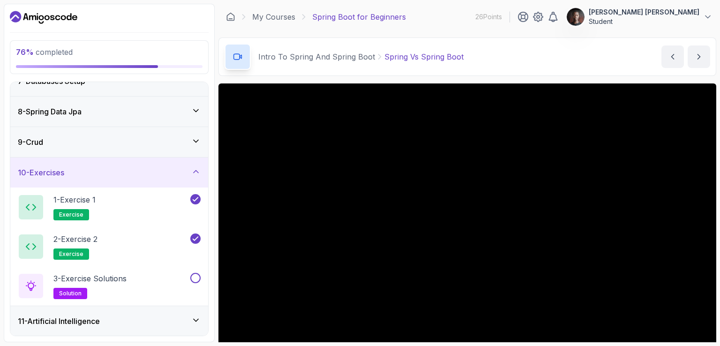
scroll to position [228, 0]
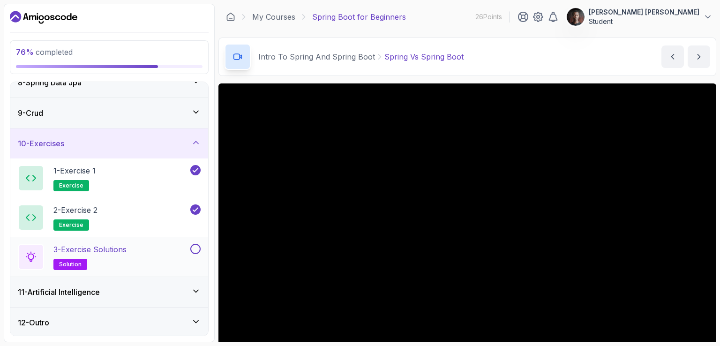
click at [195, 249] on button at bounding box center [195, 249] width 10 height 10
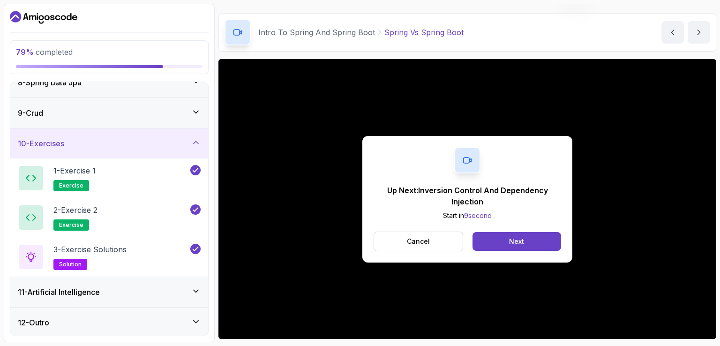
scroll to position [0, 0]
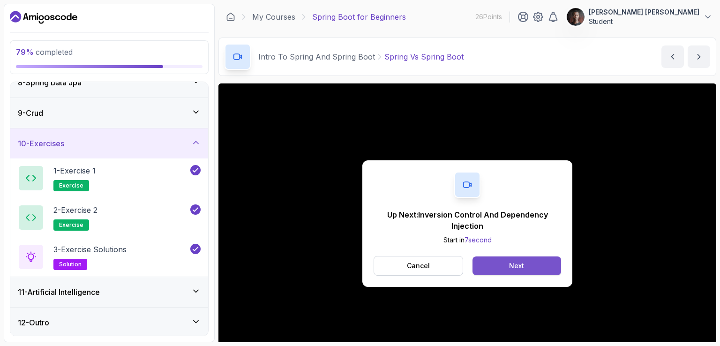
click at [490, 260] on button "Next" at bounding box center [517, 266] width 89 height 19
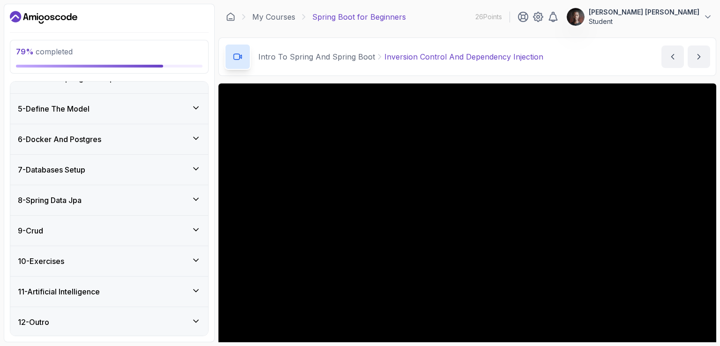
scroll to position [86, 0]
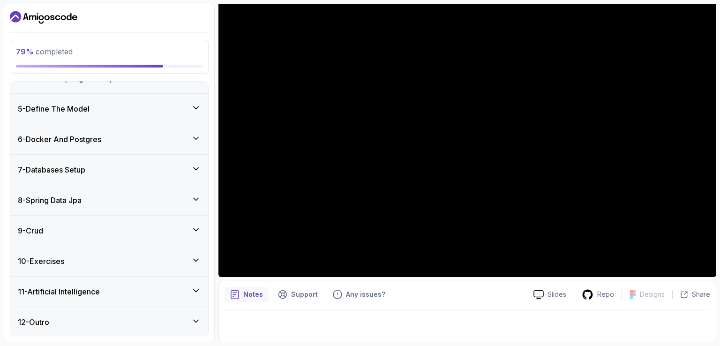
click at [116, 264] on div "10 - Exercises" at bounding box center [109, 261] width 183 height 11
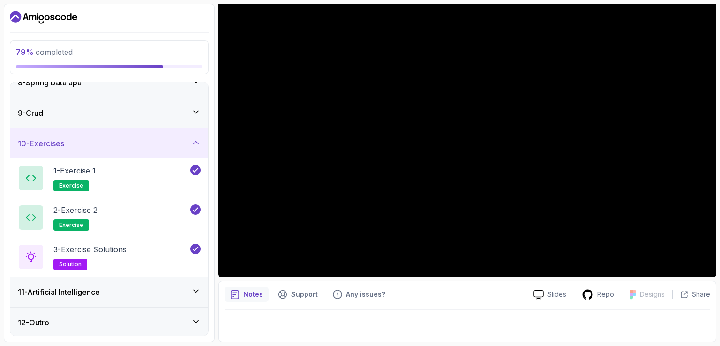
scroll to position [0, 0]
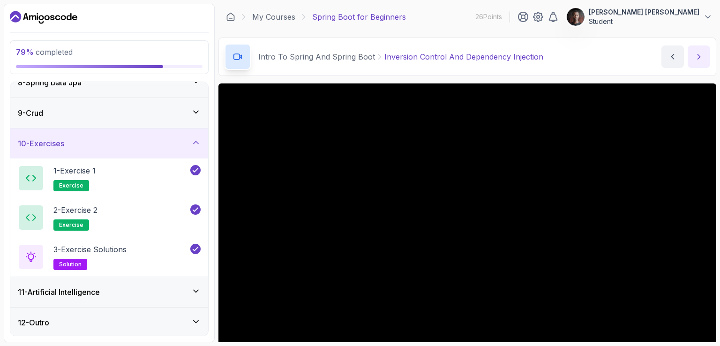
click at [690, 59] on button "next content" at bounding box center [699, 56] width 23 height 23
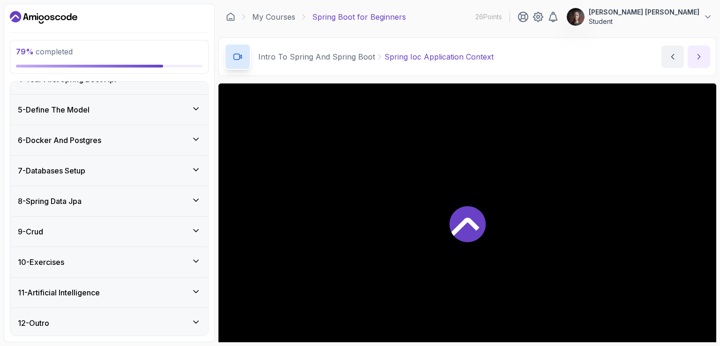
scroll to position [267, 0]
click at [694, 56] on button "next content" at bounding box center [699, 56] width 23 height 23
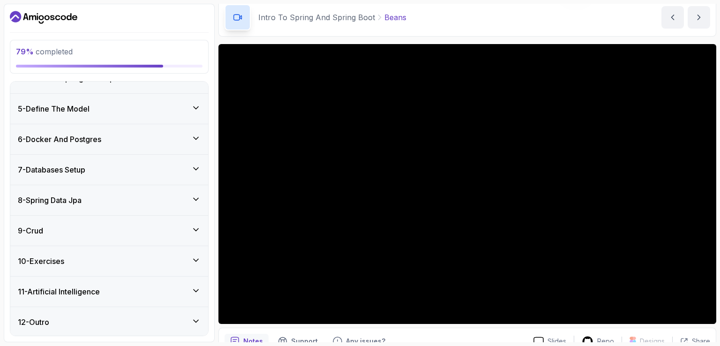
scroll to position [86, 0]
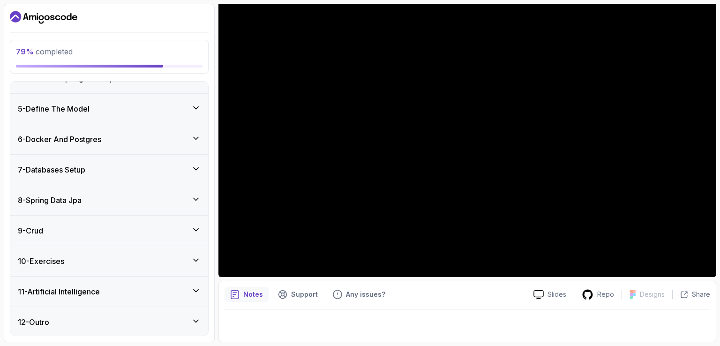
click at [103, 266] on div "10 - Exercises" at bounding box center [109, 261] width 198 height 30
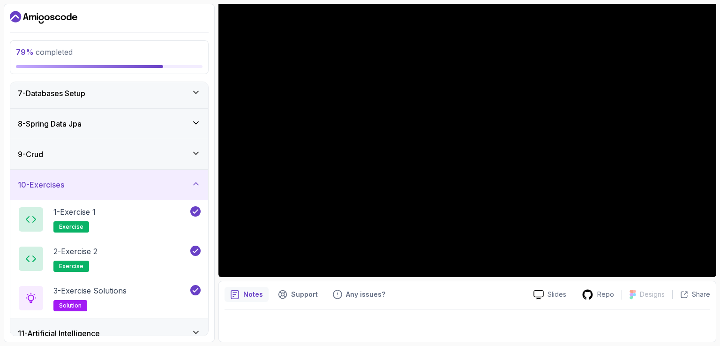
scroll to position [228, 0]
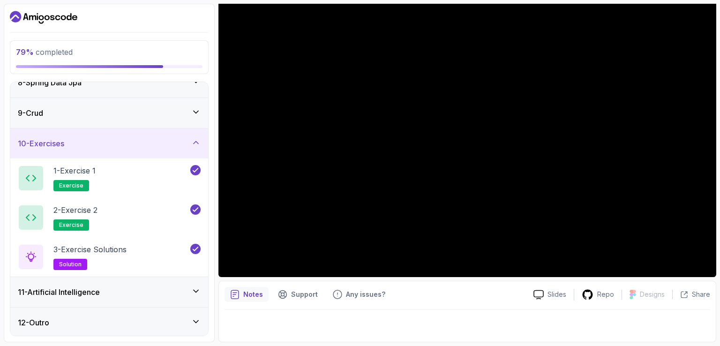
click at [102, 279] on div "11 - Artificial Intelligence" at bounding box center [109, 292] width 198 height 30
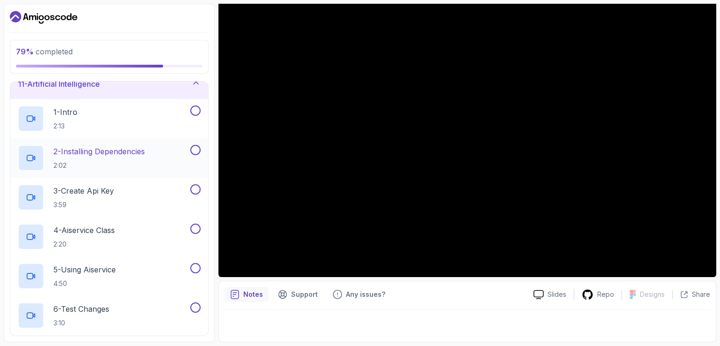
scroll to position [292, 0]
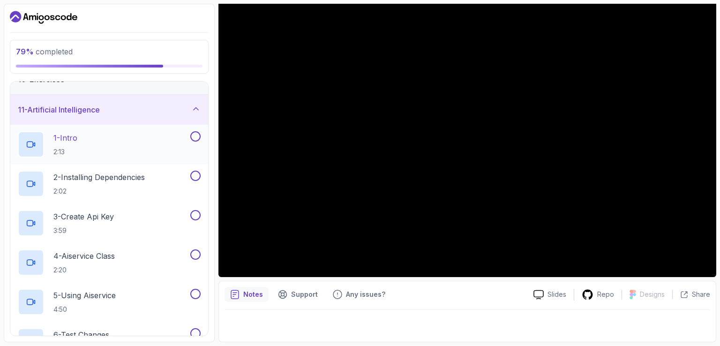
click at [133, 146] on div "1 - Intro 2:13" at bounding box center [103, 144] width 171 height 26
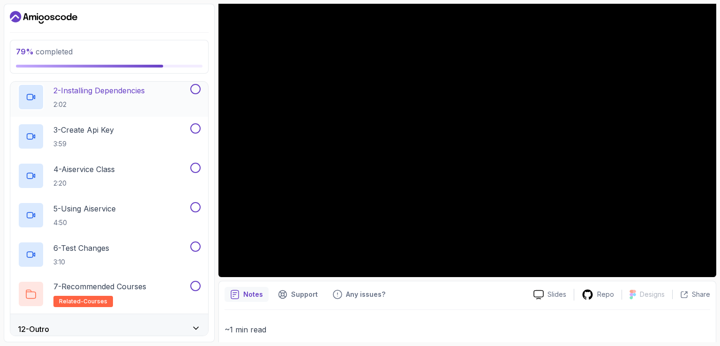
scroll to position [386, 0]
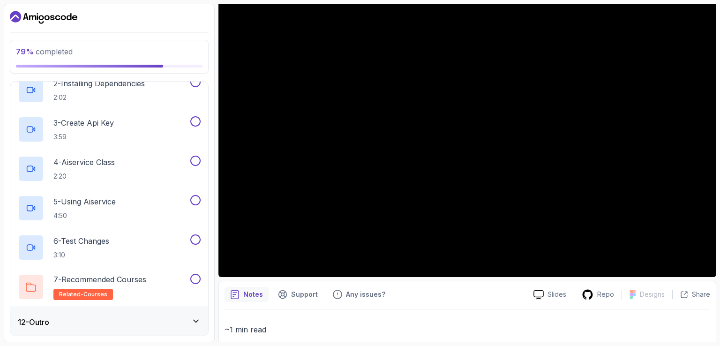
click at [153, 331] on div "12 - Outro" at bounding box center [109, 322] width 198 height 30
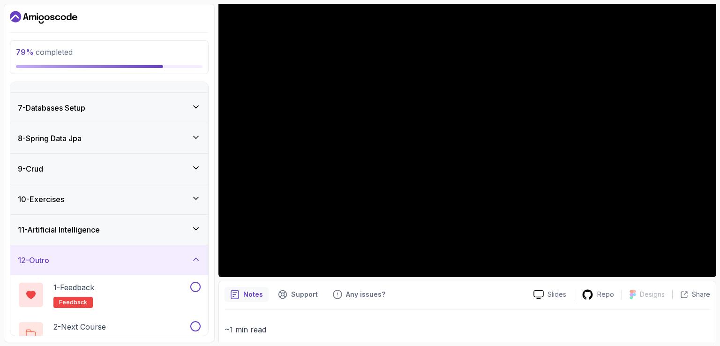
scroll to position [188, 0]
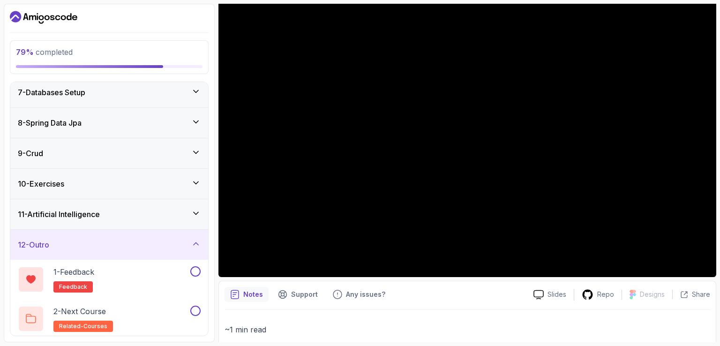
click at [105, 202] on div "11 - Artificial Intelligence" at bounding box center [109, 214] width 198 height 30
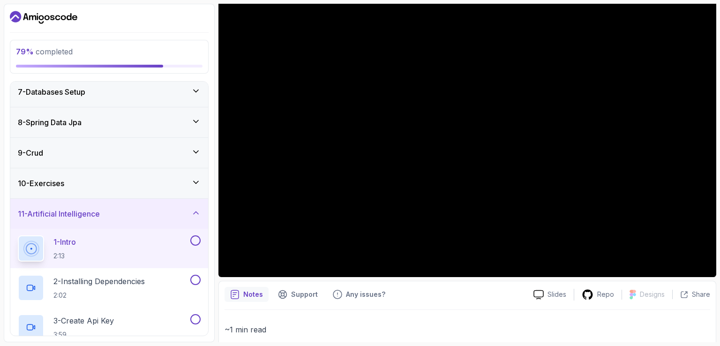
click at [144, 175] on div "10 - Exercises" at bounding box center [109, 183] width 198 height 30
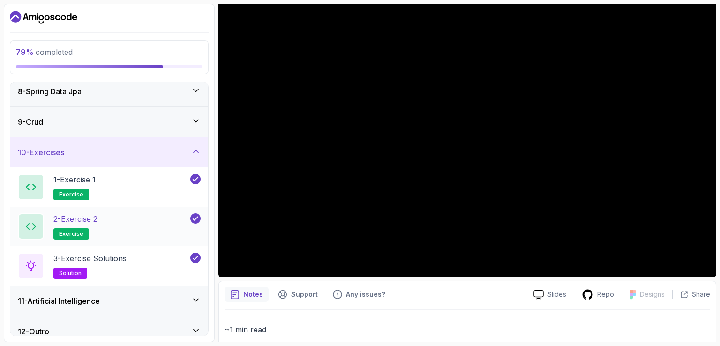
scroll to position [228, 0]
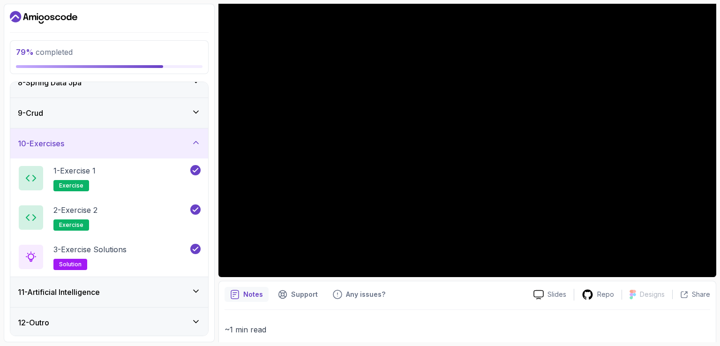
click at [122, 282] on div "11 - Artificial Intelligence" at bounding box center [109, 292] width 198 height 30
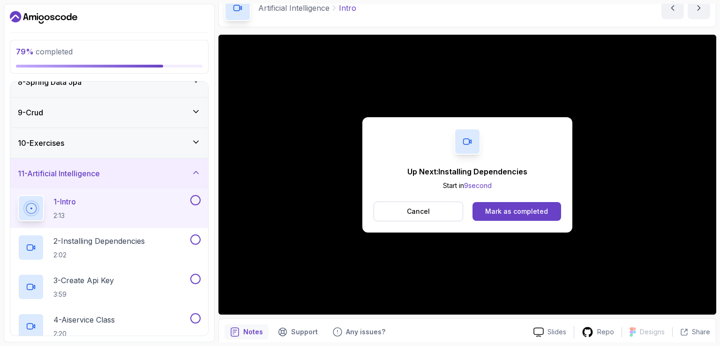
scroll to position [39, 0]
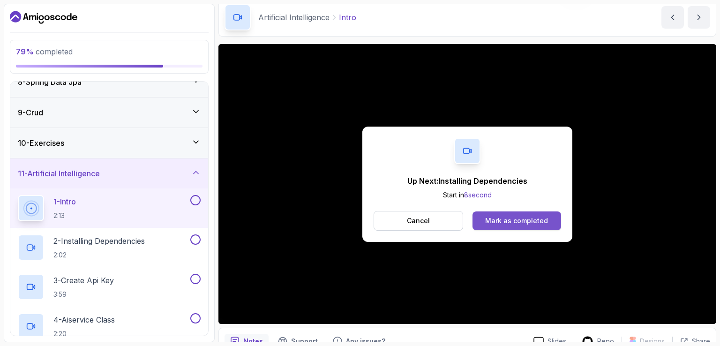
click at [513, 220] on div "Mark as completed" at bounding box center [516, 220] width 63 height 9
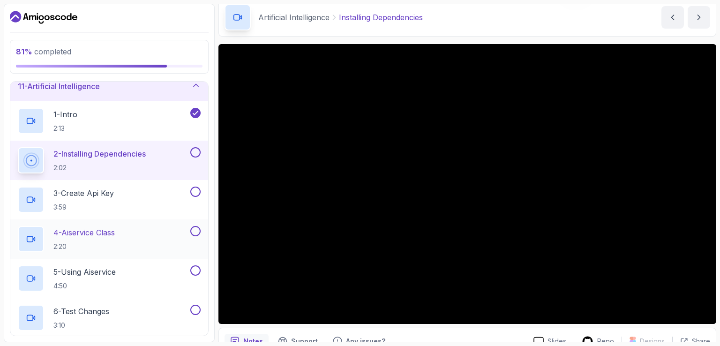
scroll to position [292, 0]
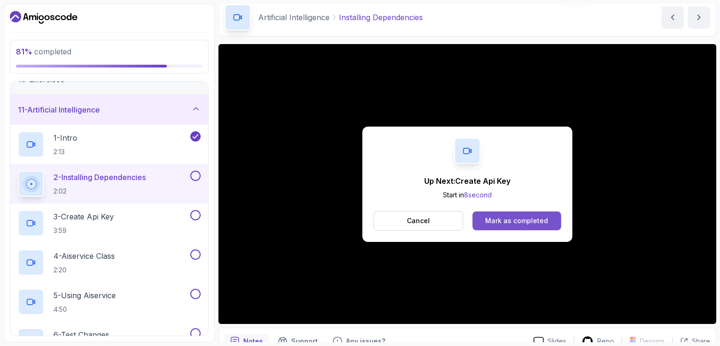
click at [507, 221] on div "Mark as completed" at bounding box center [516, 220] width 63 height 9
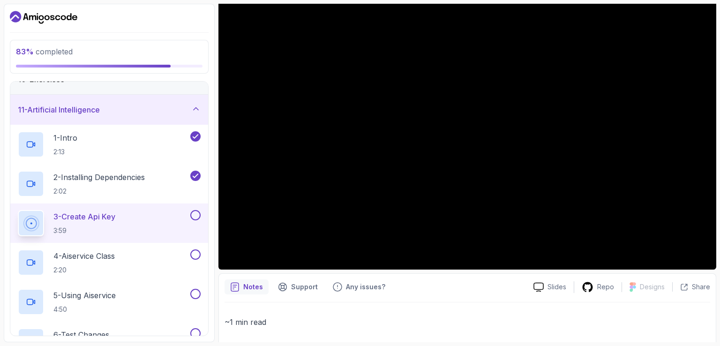
scroll to position [47, 0]
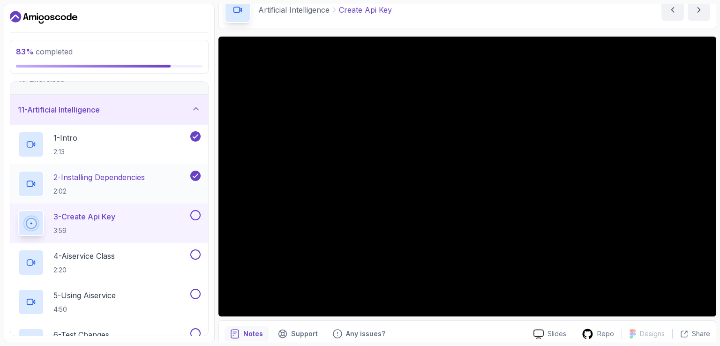
click at [141, 179] on p "2 - Installing Dependencies" at bounding box center [98, 177] width 91 height 11
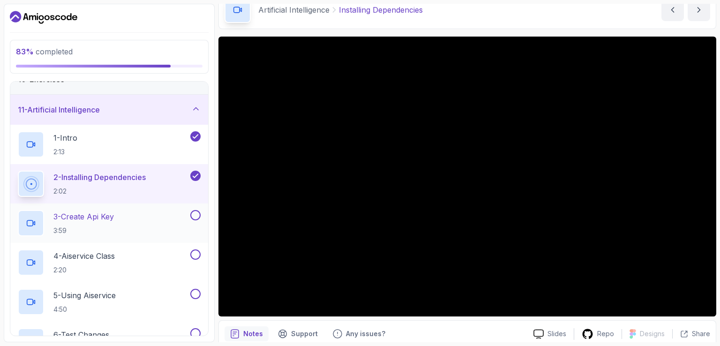
click at [143, 212] on div "3 - Create Api Key 3:59" at bounding box center [103, 223] width 171 height 26
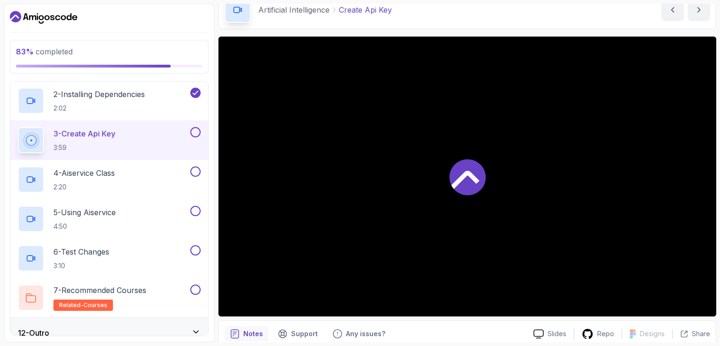
scroll to position [386, 0]
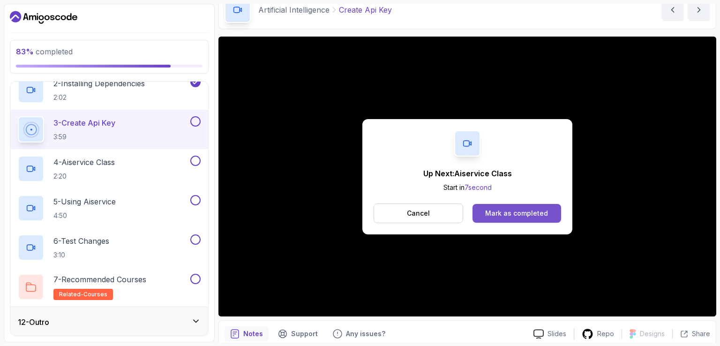
click at [518, 211] on div "Mark as completed" at bounding box center [516, 213] width 63 height 9
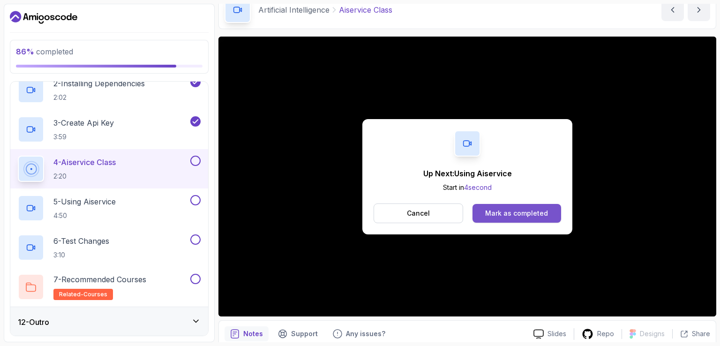
click at [518, 215] on div "Mark as completed" at bounding box center [516, 213] width 63 height 9
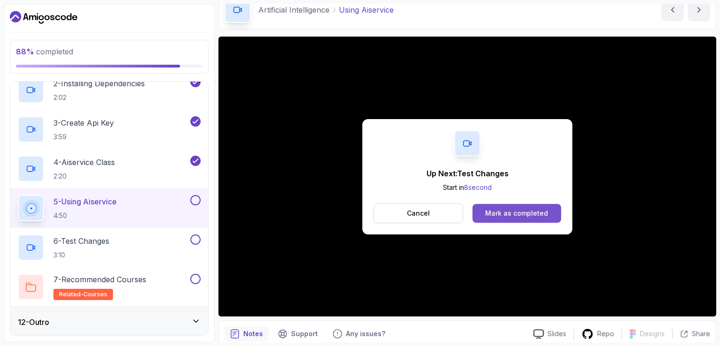
click at [515, 211] on div "Mark as completed" at bounding box center [516, 213] width 63 height 9
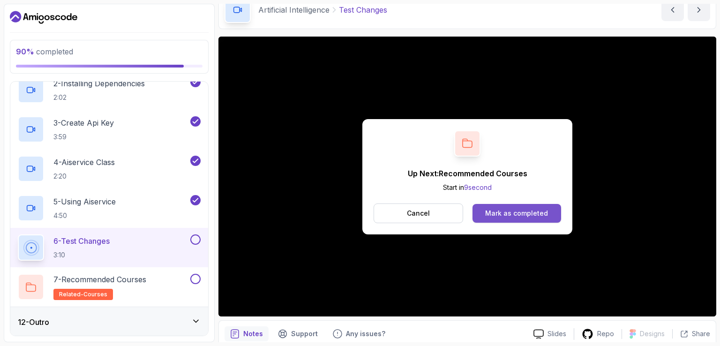
click at [484, 206] on button "Mark as completed" at bounding box center [517, 213] width 89 height 19
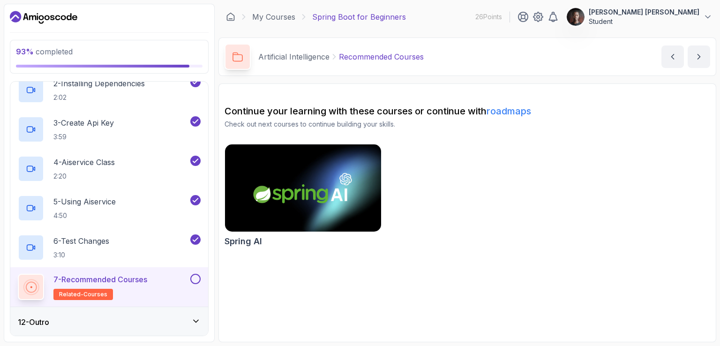
click at [198, 278] on button at bounding box center [195, 279] width 10 height 10
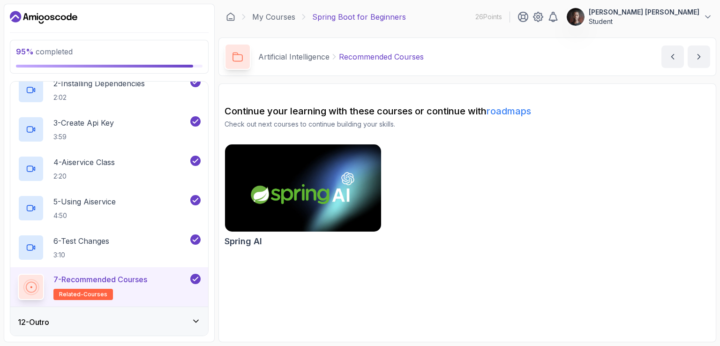
click at [283, 174] on img at bounding box center [303, 188] width 164 height 92
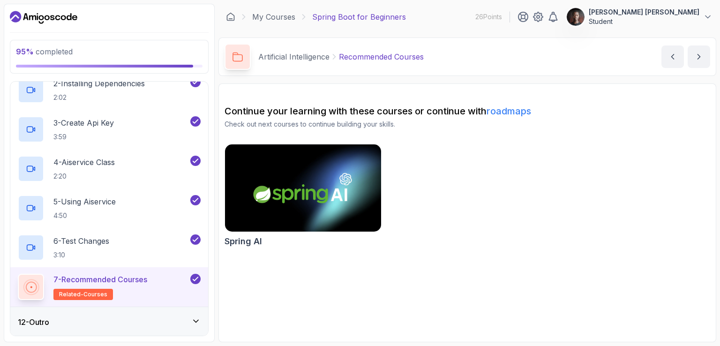
click at [191, 318] on icon at bounding box center [195, 321] width 9 height 9
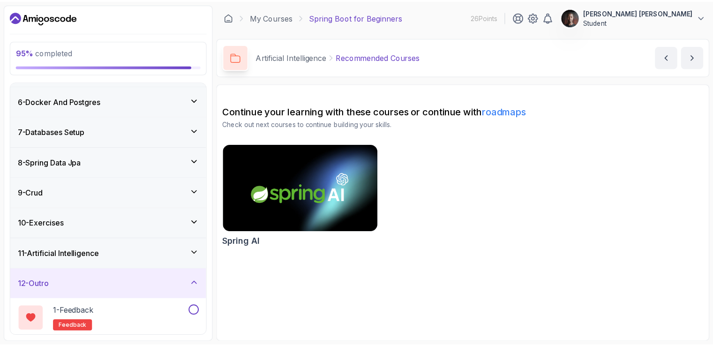
scroll to position [189, 0]
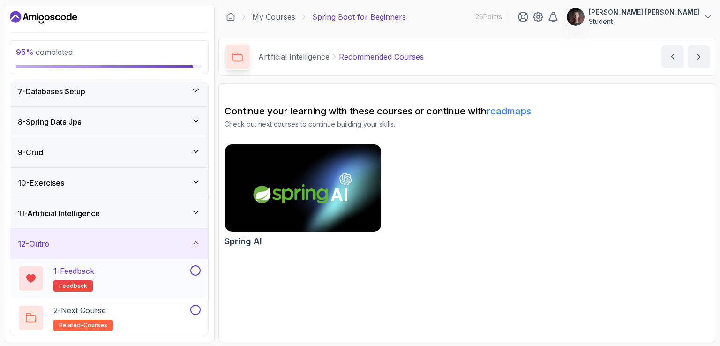
click at [94, 270] on p "1 - Feedback" at bounding box center [73, 270] width 41 height 11
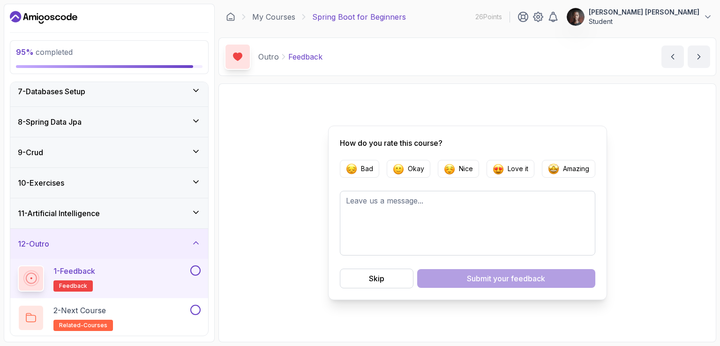
click at [190, 269] on div at bounding box center [195, 270] width 12 height 10
drag, startPoint x: 501, startPoint y: 165, endPoint x: 495, endPoint y: 169, distance: 7.0
click at [501, 167] on img "button" at bounding box center [498, 168] width 11 height 11
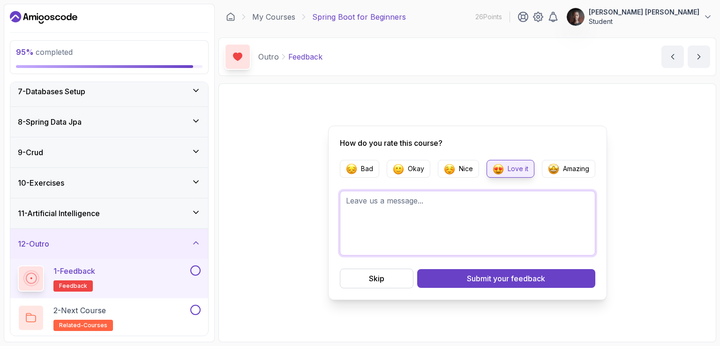
click at [434, 209] on textarea at bounding box center [468, 223] width 256 height 65
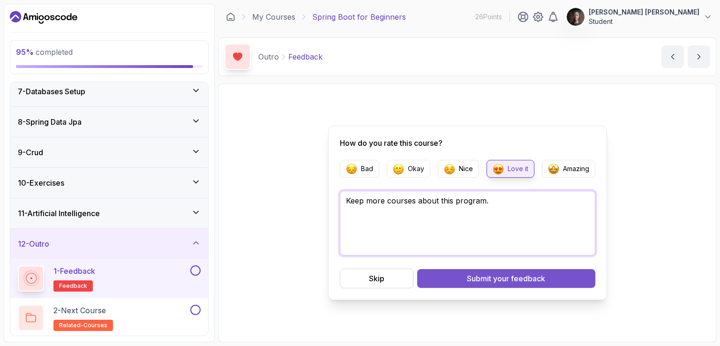
type textarea "Keep more courses about this program."
click at [462, 280] on button "Submit your feedback" at bounding box center [506, 278] width 178 height 19
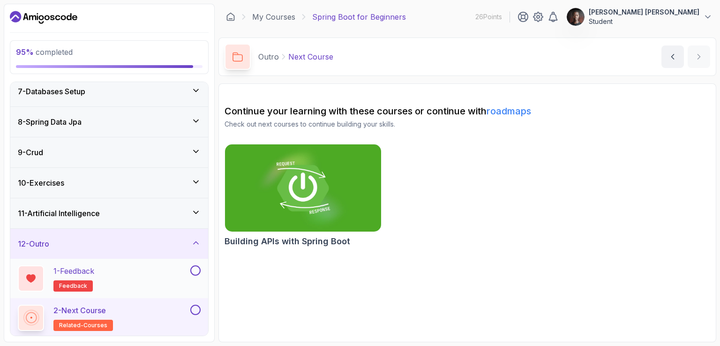
click at [192, 268] on button at bounding box center [195, 270] width 10 height 10
click at [86, 311] on p "2 - Next Course" at bounding box center [79, 310] width 53 height 11
click at [94, 305] on p "2 - Next Course" at bounding box center [79, 310] width 53 height 11
click at [157, 301] on div "2 - Next Course related-courses" at bounding box center [109, 317] width 198 height 39
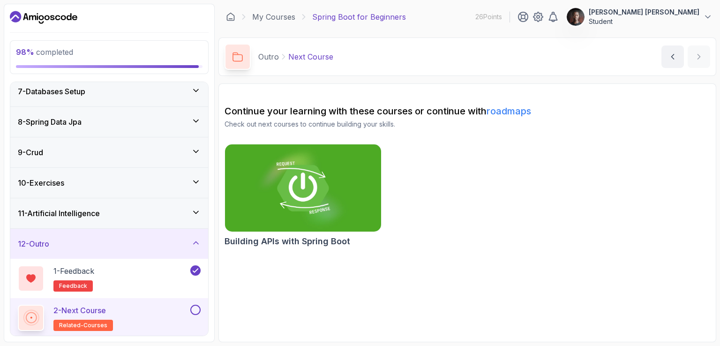
click at [195, 308] on button at bounding box center [195, 310] width 10 height 10
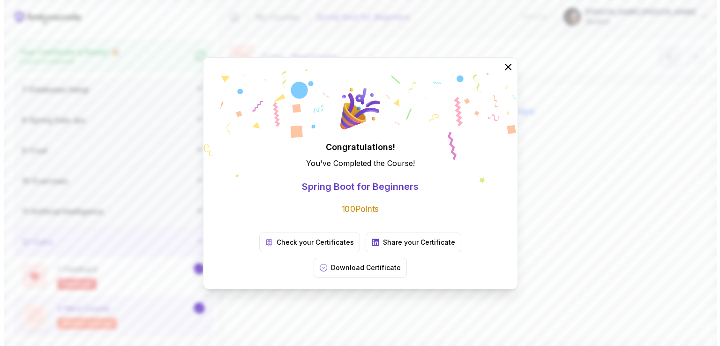
scroll to position [186, 0]
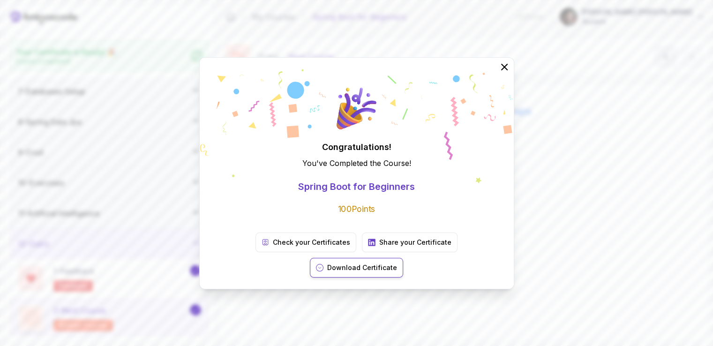
click at [403, 258] on button "Download Certificate" at bounding box center [356, 268] width 93 height 20
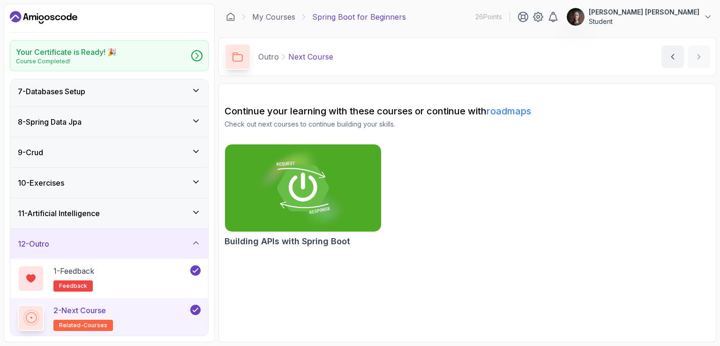
click at [106, 311] on p "2 - Next Course" at bounding box center [79, 310] width 53 height 11
click at [669, 11] on p "[PERSON_NAME] [PERSON_NAME]" at bounding box center [644, 12] width 111 height 9
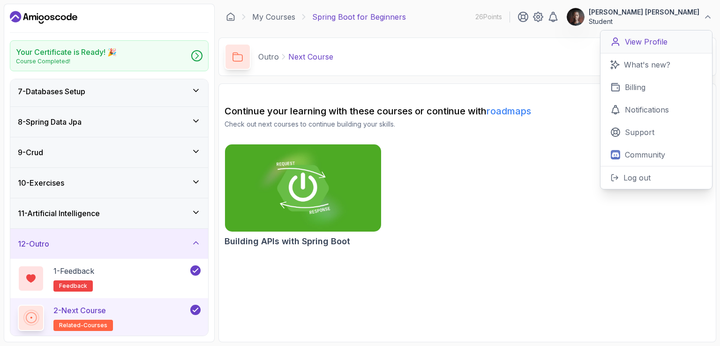
click at [655, 43] on p "View Profile" at bounding box center [646, 41] width 43 height 11
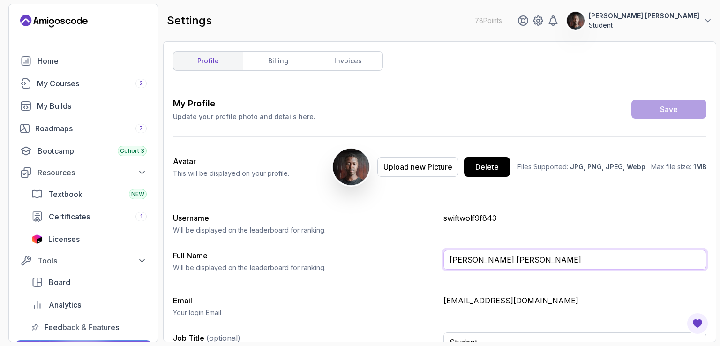
click at [521, 265] on input "[PERSON_NAME] [PERSON_NAME]" at bounding box center [575, 260] width 263 height 20
type input "Evans Kotut Kiplagat"
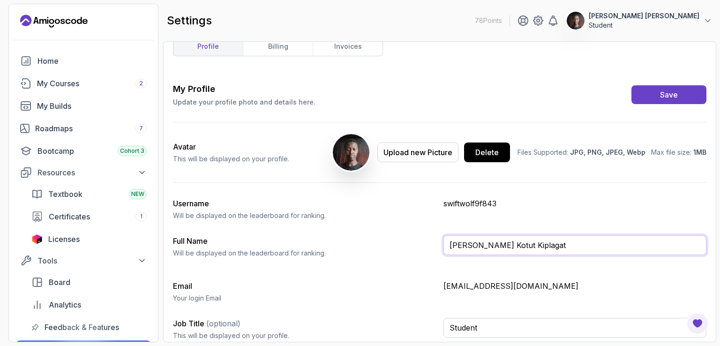
scroll to position [20, 0]
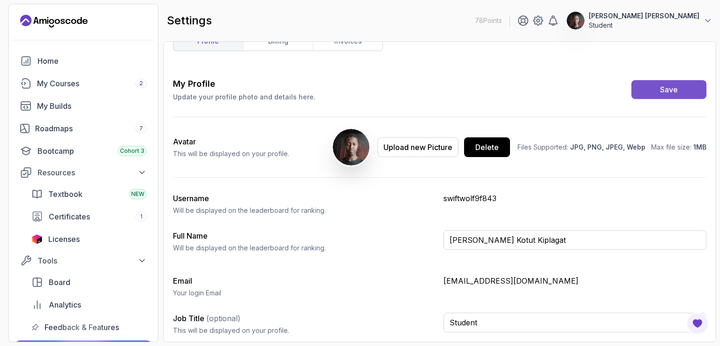
click at [664, 86] on div "Save" at bounding box center [669, 89] width 18 height 11
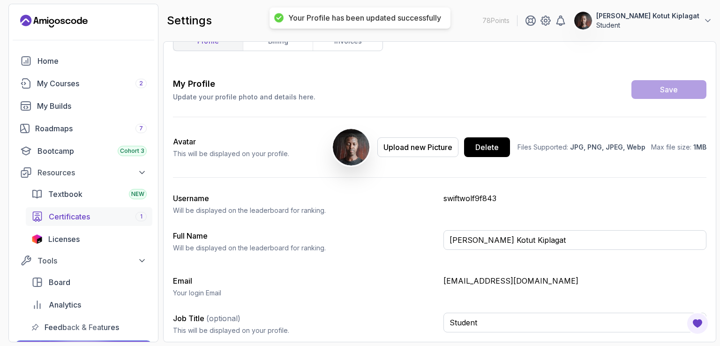
click at [94, 216] on div "Certificates 1" at bounding box center [98, 216] width 98 height 11
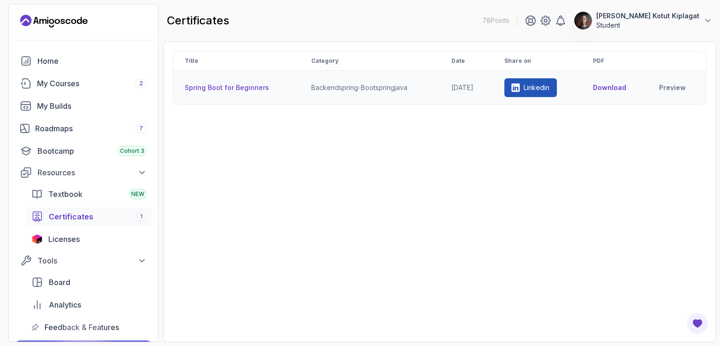
click at [600, 89] on button "Download" at bounding box center [609, 87] width 33 height 9
click at [39, 76] on link "My Courses 2" at bounding box center [84, 83] width 138 height 19
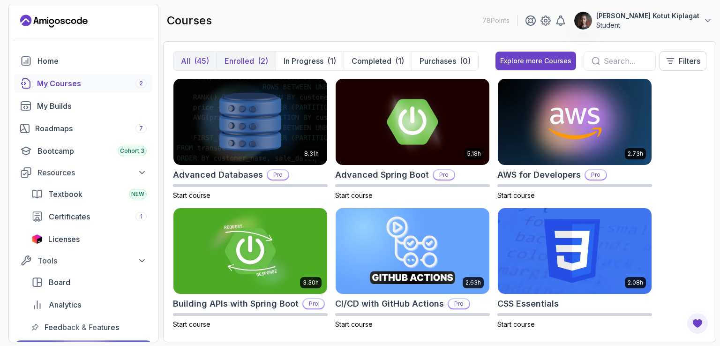
click at [256, 61] on button "Enrolled (2)" at bounding box center [246, 61] width 59 height 19
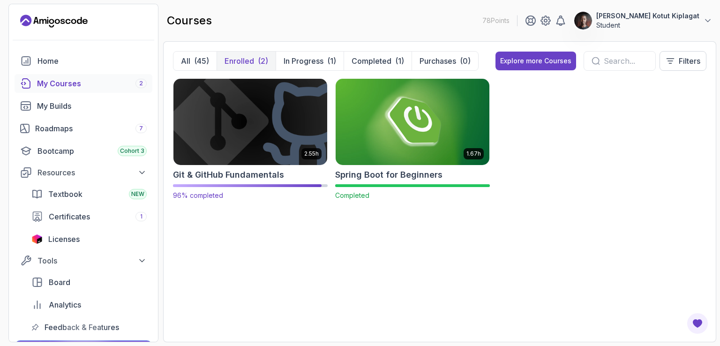
click at [237, 121] on img at bounding box center [250, 121] width 161 height 91
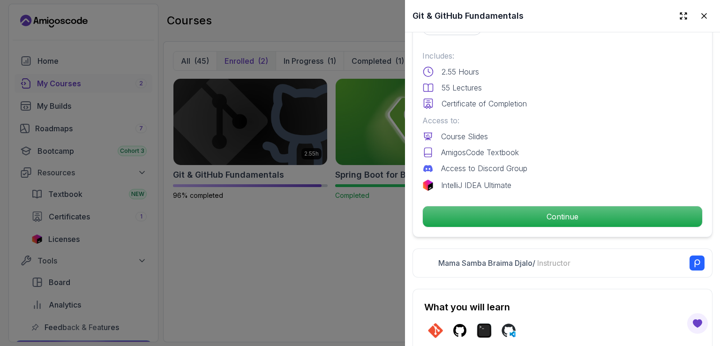
scroll to position [235, 0]
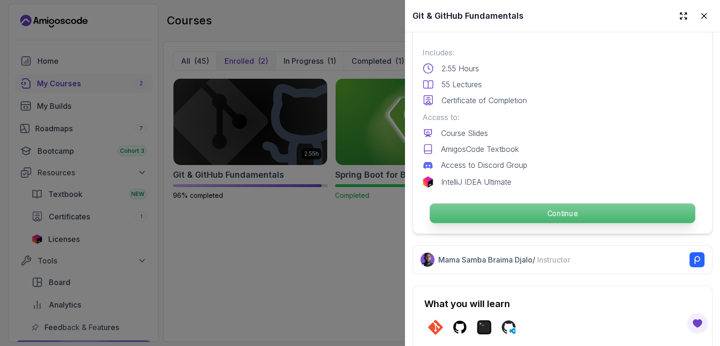
click at [478, 212] on p "Continue" at bounding box center [562, 214] width 265 height 20
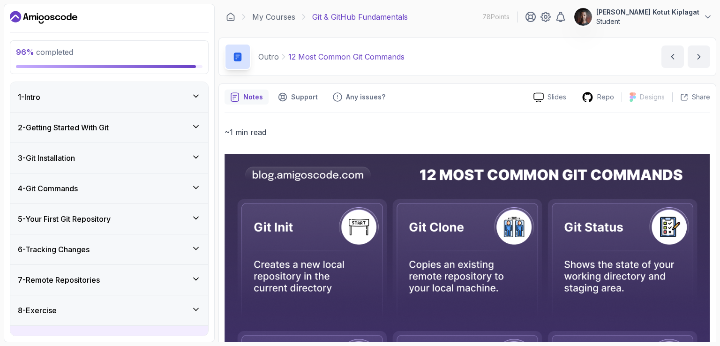
click at [133, 85] on div "1 - Intro" at bounding box center [109, 97] width 198 height 30
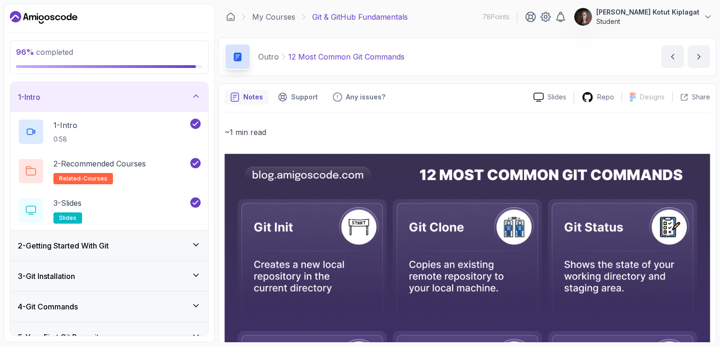
scroll to position [47, 0]
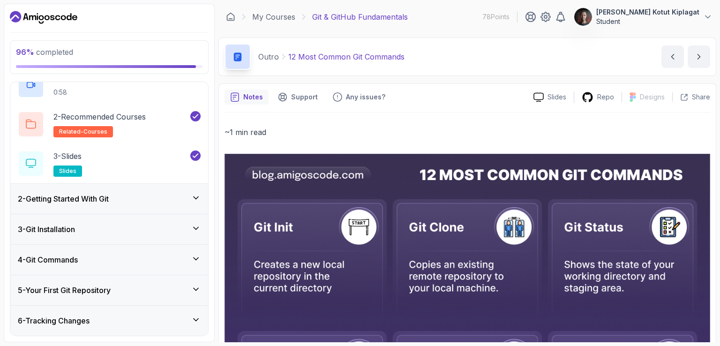
click at [161, 201] on div "2 - Getting Started With Git" at bounding box center [109, 198] width 183 height 11
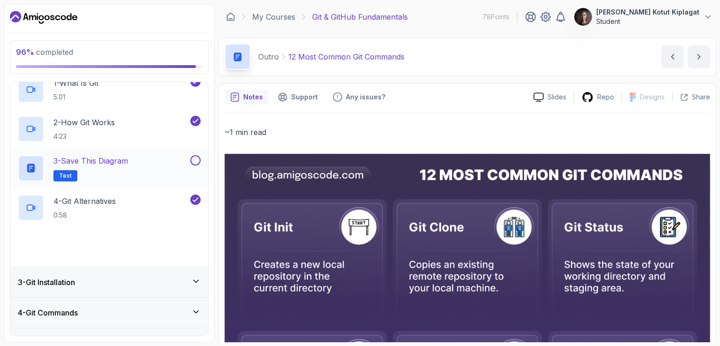
scroll to position [113, 0]
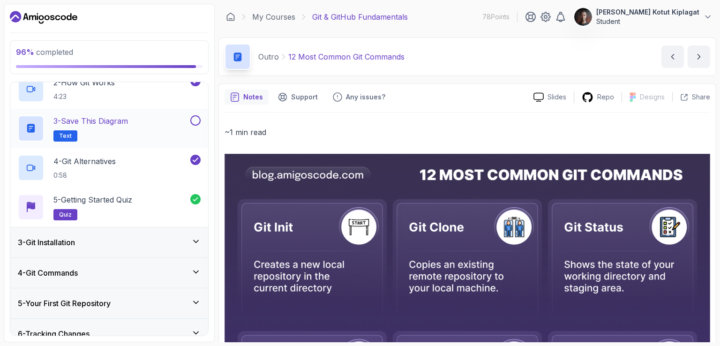
click at [197, 121] on button at bounding box center [195, 120] width 10 height 10
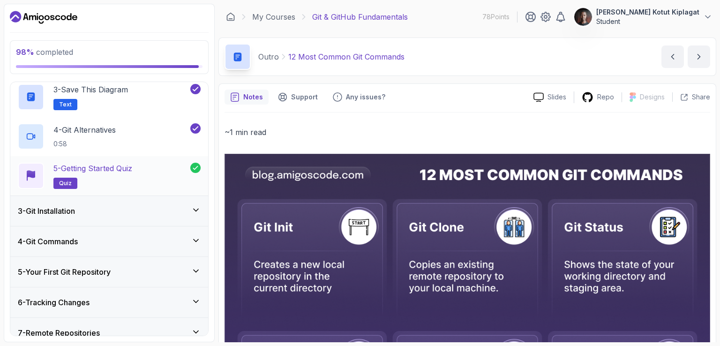
scroll to position [216, 0]
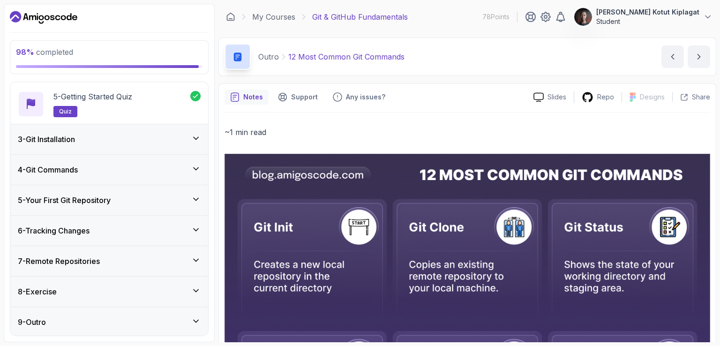
click at [174, 130] on div "3 - Git Installation" at bounding box center [109, 139] width 198 height 30
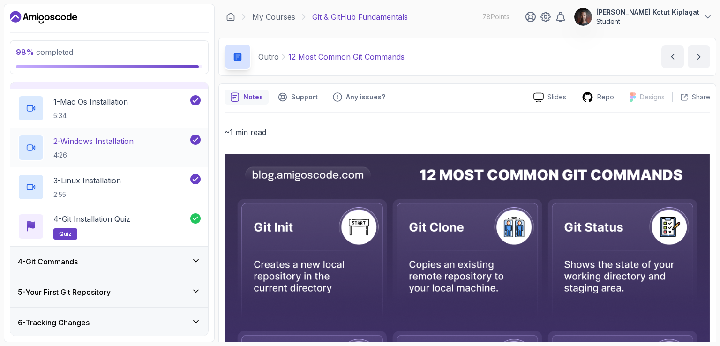
scroll to position [176, 0]
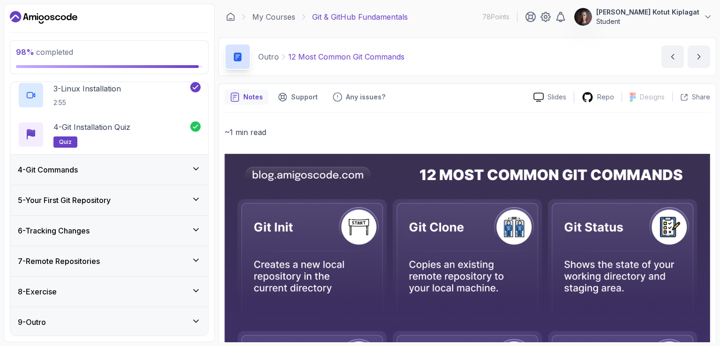
click at [181, 167] on div "4 - Git Commands" at bounding box center [109, 169] width 183 height 11
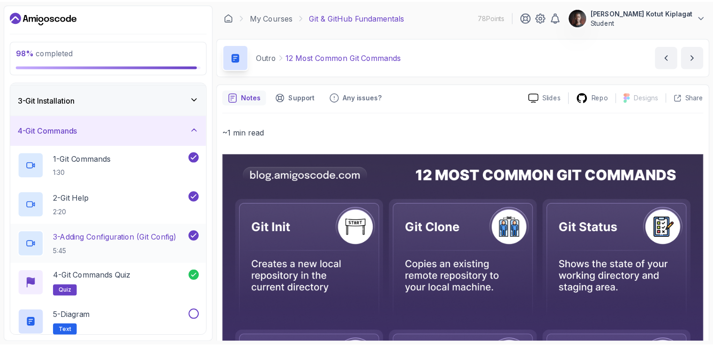
scroll to position [113, 0]
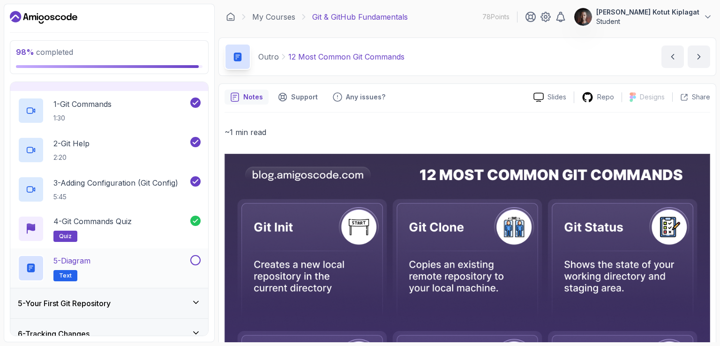
click at [199, 261] on button at bounding box center [195, 260] width 10 height 10
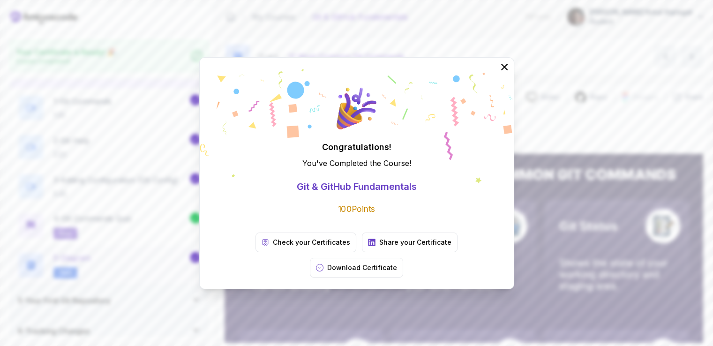
scroll to position [0, 0]
click at [273, 247] on p "Check your Certificates" at bounding box center [311, 242] width 77 height 9
click at [384, 247] on p "Share your Certificate" at bounding box center [415, 242] width 72 height 9
click at [397, 263] on p "Download Certificate" at bounding box center [362, 267] width 70 height 9
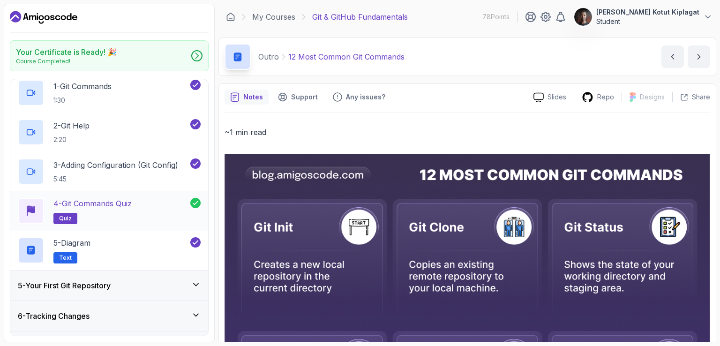
scroll to position [119, 0]
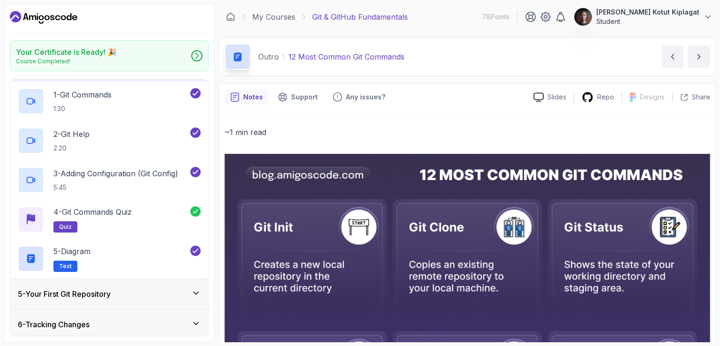
click at [40, 14] on icon "Dashboard" at bounding box center [44, 17] width 68 height 15
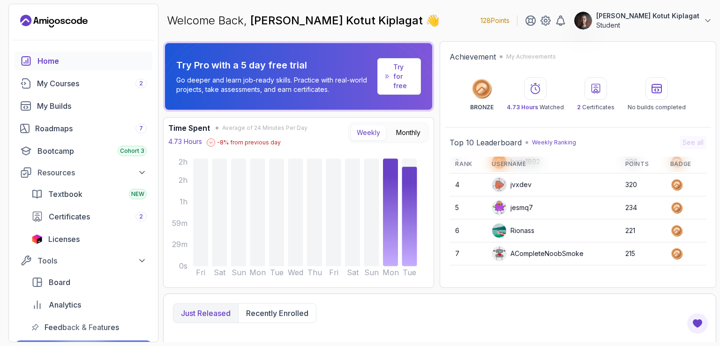
scroll to position [131, 0]
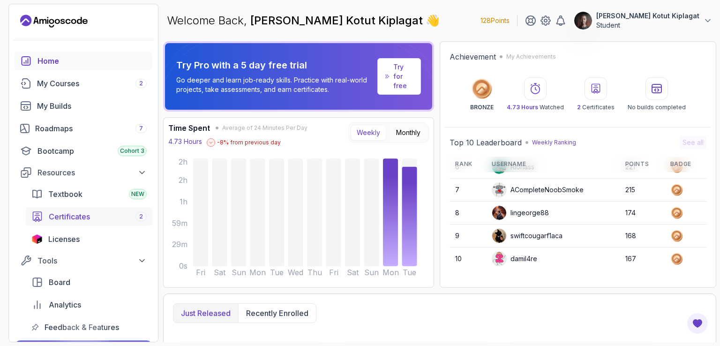
click at [99, 216] on div "Certificates 2" at bounding box center [98, 216] width 98 height 11
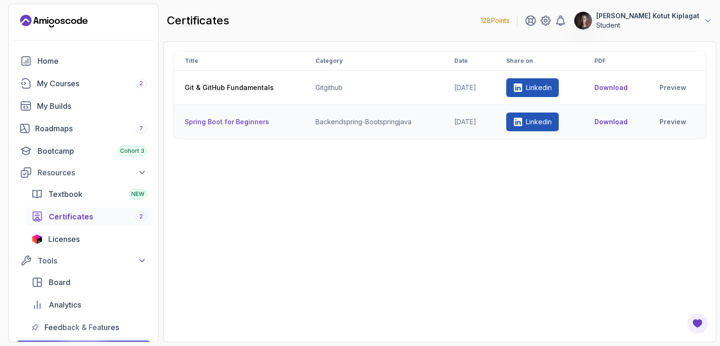
click at [550, 124] on p "Linkedin" at bounding box center [539, 121] width 26 height 9
click at [675, 87] on link "Preview" at bounding box center [677, 87] width 35 height 9
click at [689, 121] on link "Preview" at bounding box center [677, 121] width 35 height 9
click at [74, 52] on link "Home" at bounding box center [84, 61] width 138 height 19
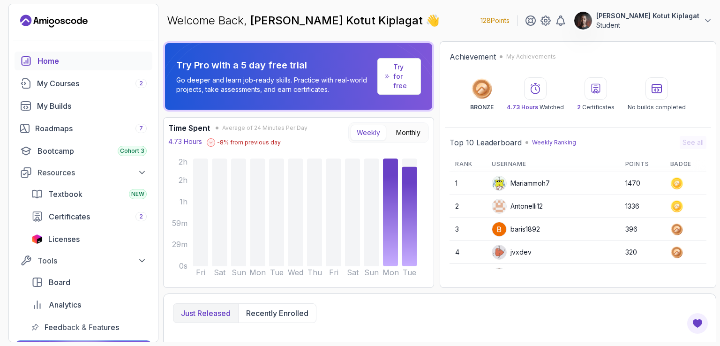
click at [657, 91] on icon at bounding box center [657, 88] width 11 height 11
click at [483, 91] on circle at bounding box center [482, 88] width 15 height 15
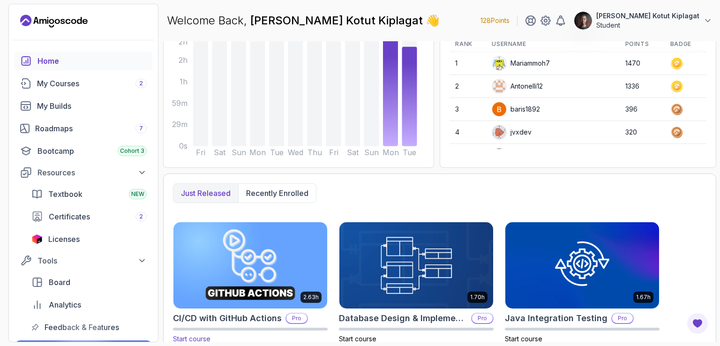
scroll to position [141, 0]
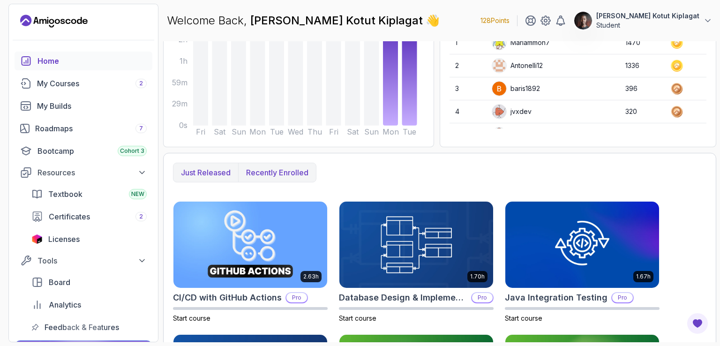
click at [245, 174] on button "Recently enrolled" at bounding box center [277, 172] width 78 height 19
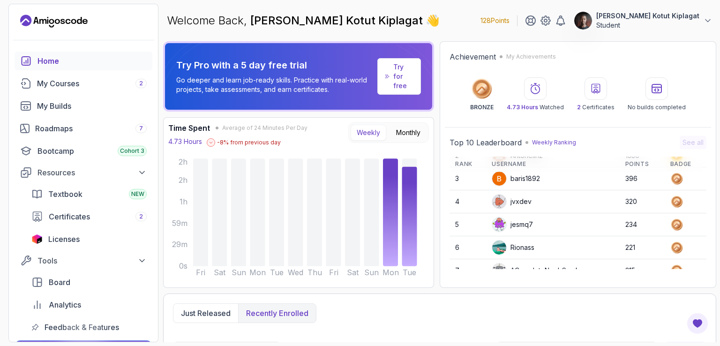
scroll to position [0, 0]
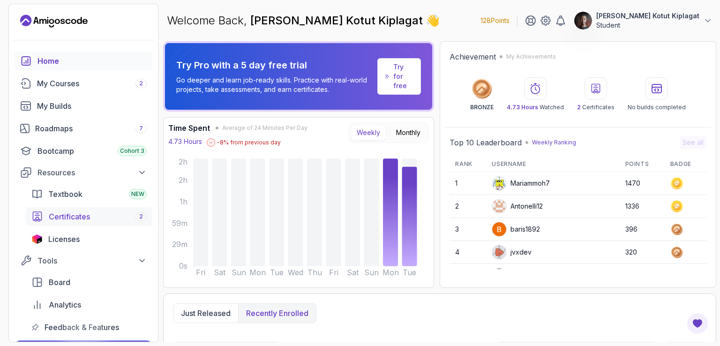
click at [80, 219] on span "Certificates" at bounding box center [69, 216] width 41 height 11
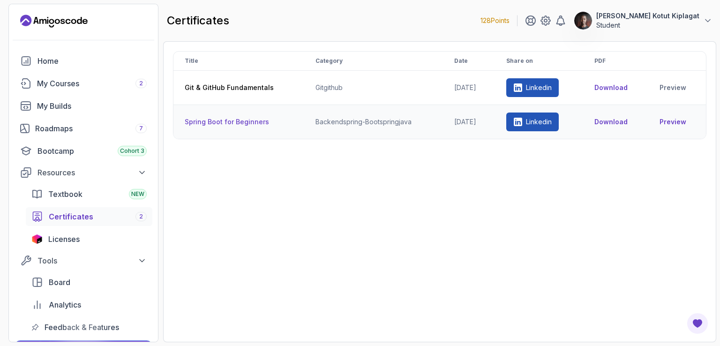
click at [674, 120] on link "Preview" at bounding box center [677, 121] width 35 height 9
click at [676, 120] on link "Preview" at bounding box center [677, 121] width 35 height 9
click at [615, 119] on button "Download" at bounding box center [611, 121] width 33 height 9
click at [62, 64] on div "Home" at bounding box center [92, 60] width 109 height 11
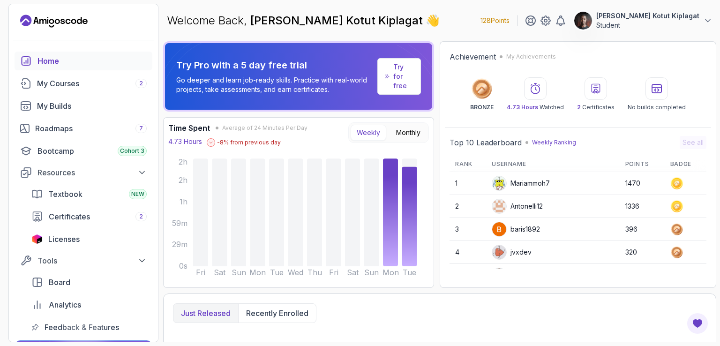
click at [654, 15] on p "Evans Kotut Kiplagat" at bounding box center [648, 15] width 103 height 9
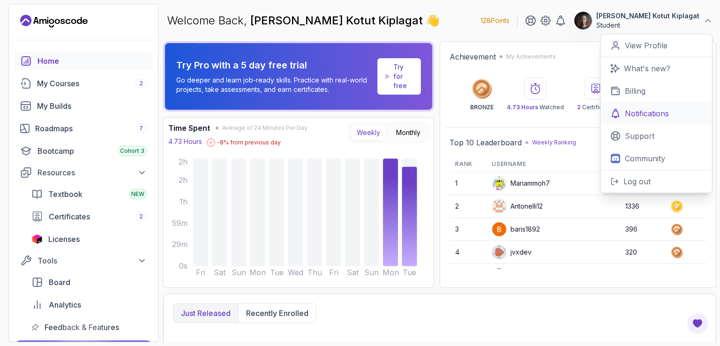
click at [637, 115] on p "Notifications" at bounding box center [647, 113] width 44 height 11
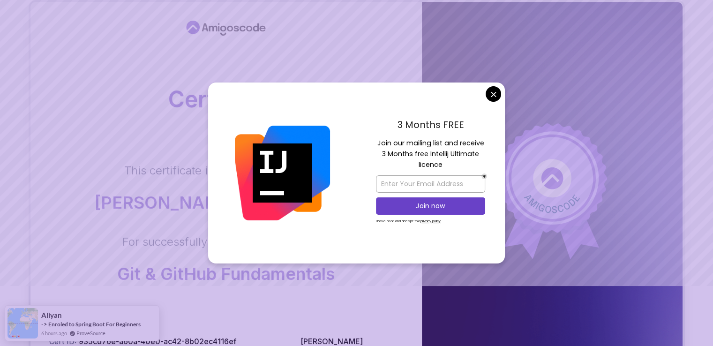
click at [490, 94] on body "Certificate This certificate is proudly presented to: [PERSON_NAME] Kotut Kipla…" at bounding box center [356, 237] width 713 height 594
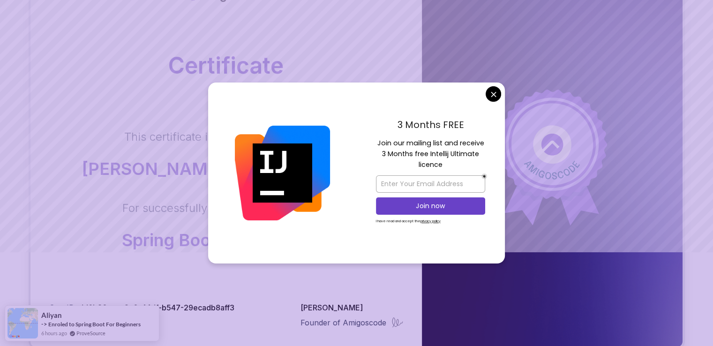
click at [493, 91] on body "Certificate This certificate is proudly presented to: Evans Jones For successfu…" at bounding box center [356, 203] width 713 height 594
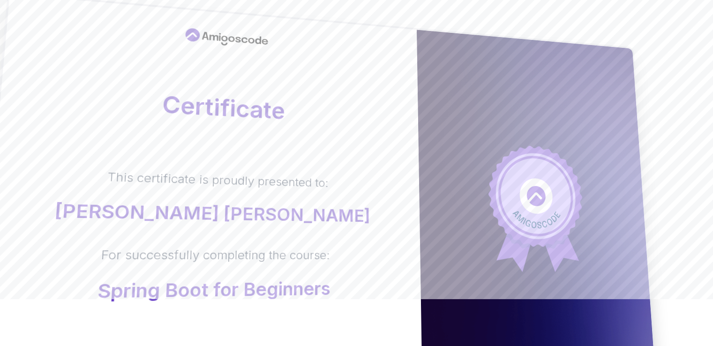
scroll to position [94, 0]
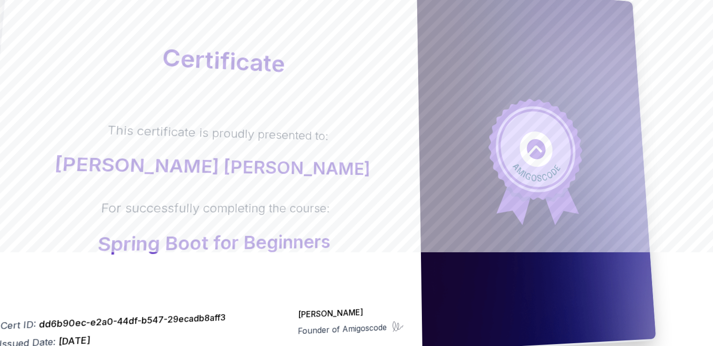
click at [613, 82] on div at bounding box center [536, 167] width 239 height 369
click at [608, 83] on div at bounding box center [536, 167] width 239 height 369
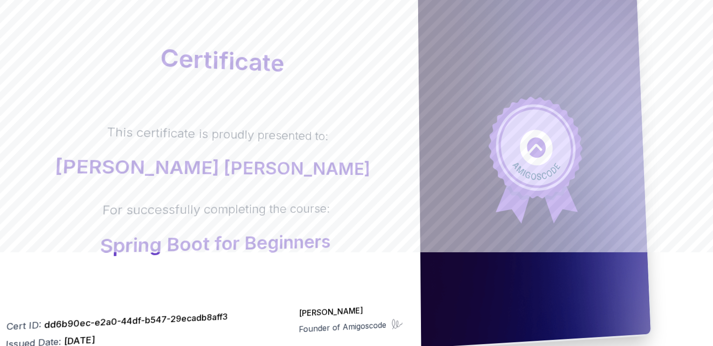
click at [574, 119] on icon at bounding box center [535, 159] width 97 height 129
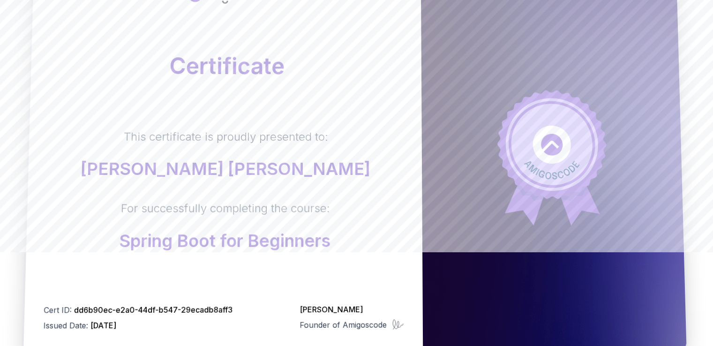
click at [366, 142] on div "This certificate is proudly presented to: Evans Jones For successfully completi…" at bounding box center [224, 189] width 358 height 121
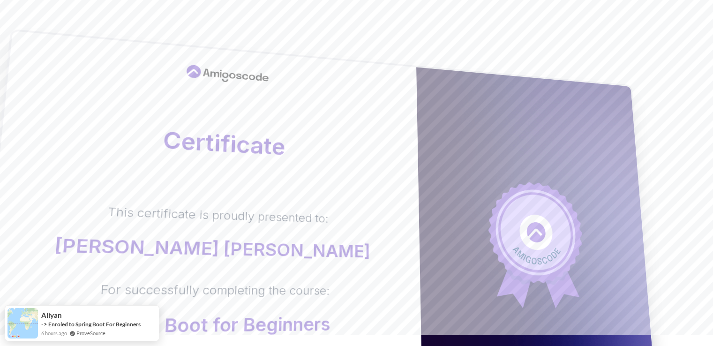
scroll to position [94, 0]
